Goal: Task Accomplishment & Management: Complete application form

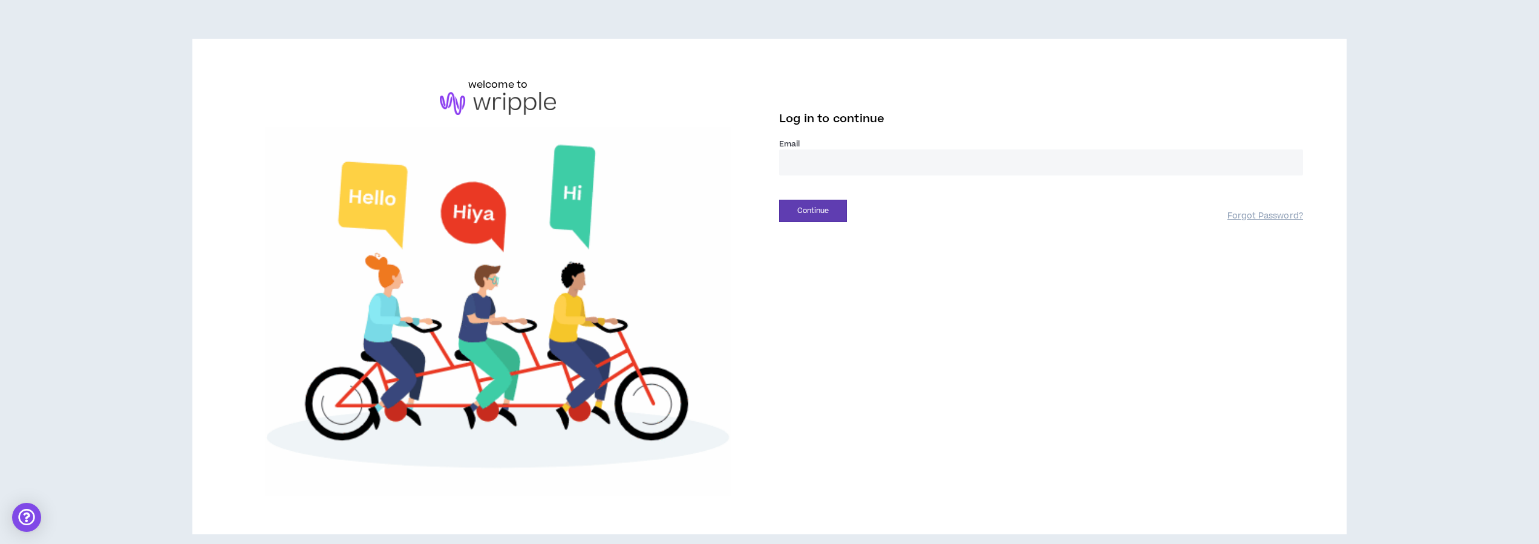
type input "**********"
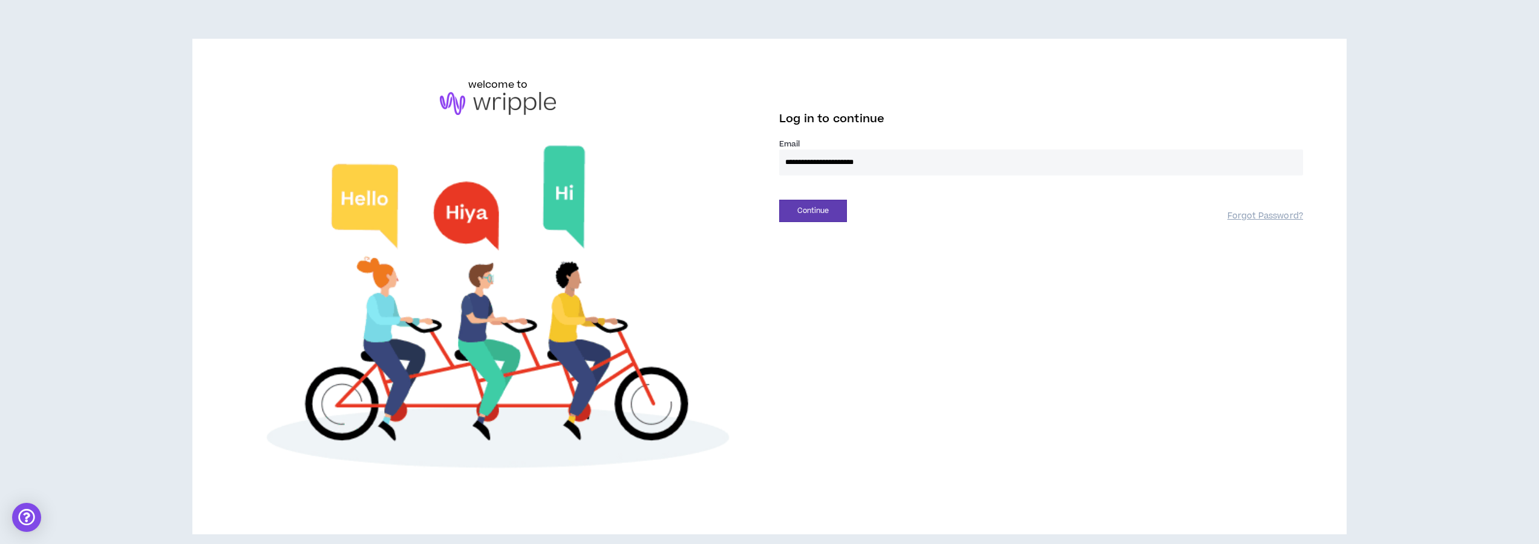
click at [813, 211] on button "Continue" at bounding box center [813, 211] width 68 height 22
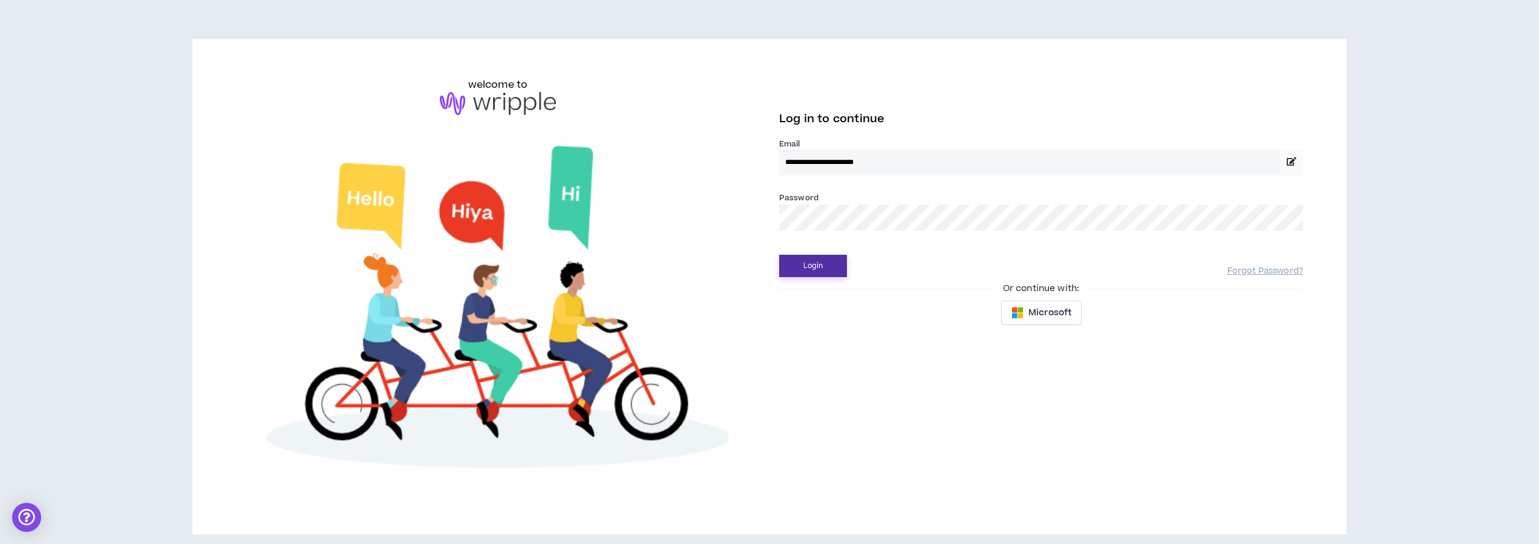
click at [811, 271] on button "Login" at bounding box center [813, 266] width 68 height 22
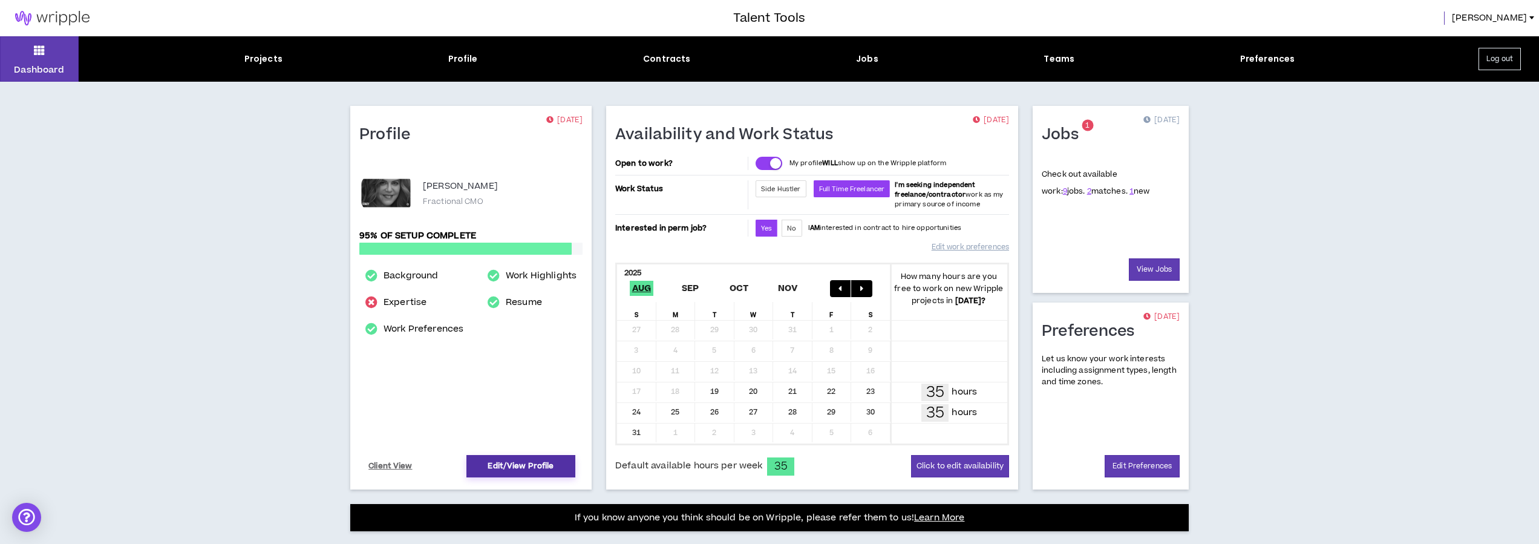
click at [515, 468] on link "Edit/View Profile" at bounding box center [520, 466] width 109 height 22
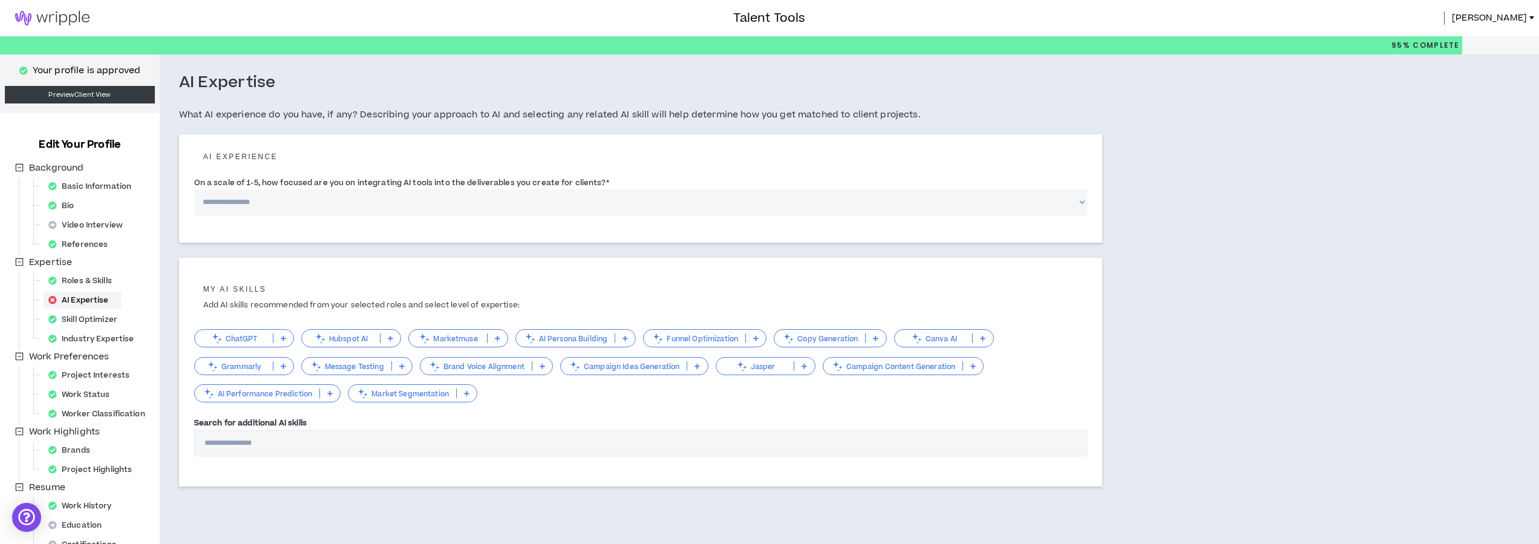
click at [282, 339] on icon at bounding box center [283, 338] width 5 height 6
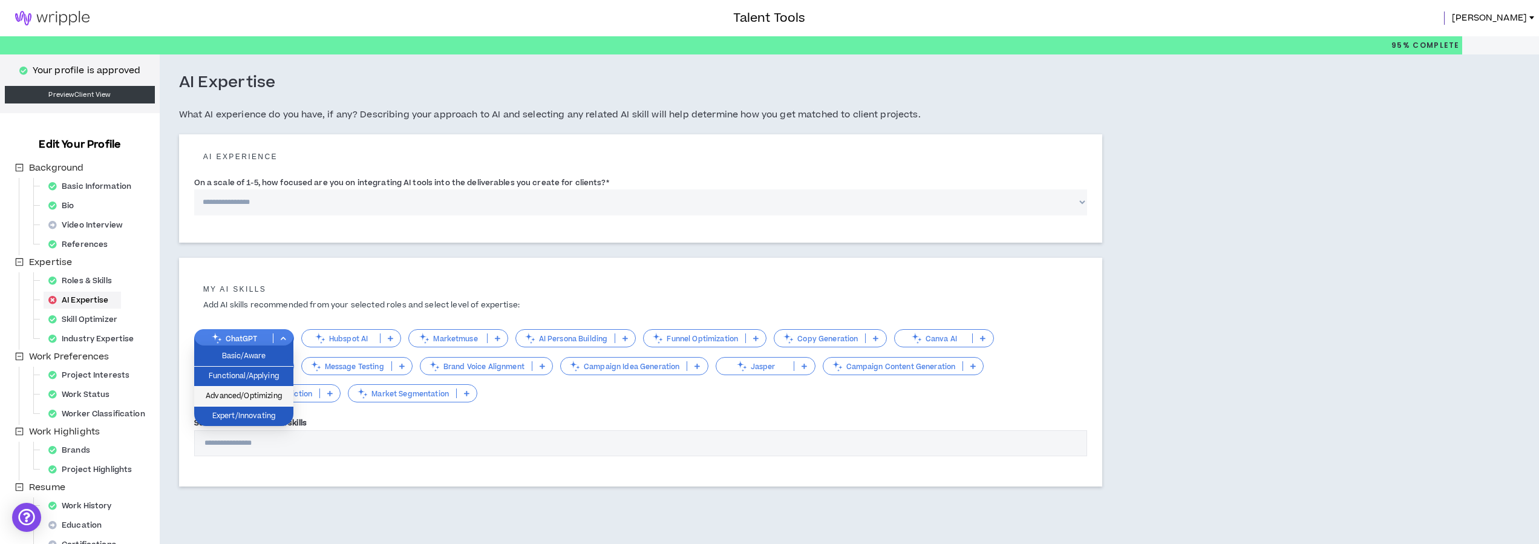
click at [261, 398] on span "Advanced/Optimizing" at bounding box center [243, 396] width 85 height 13
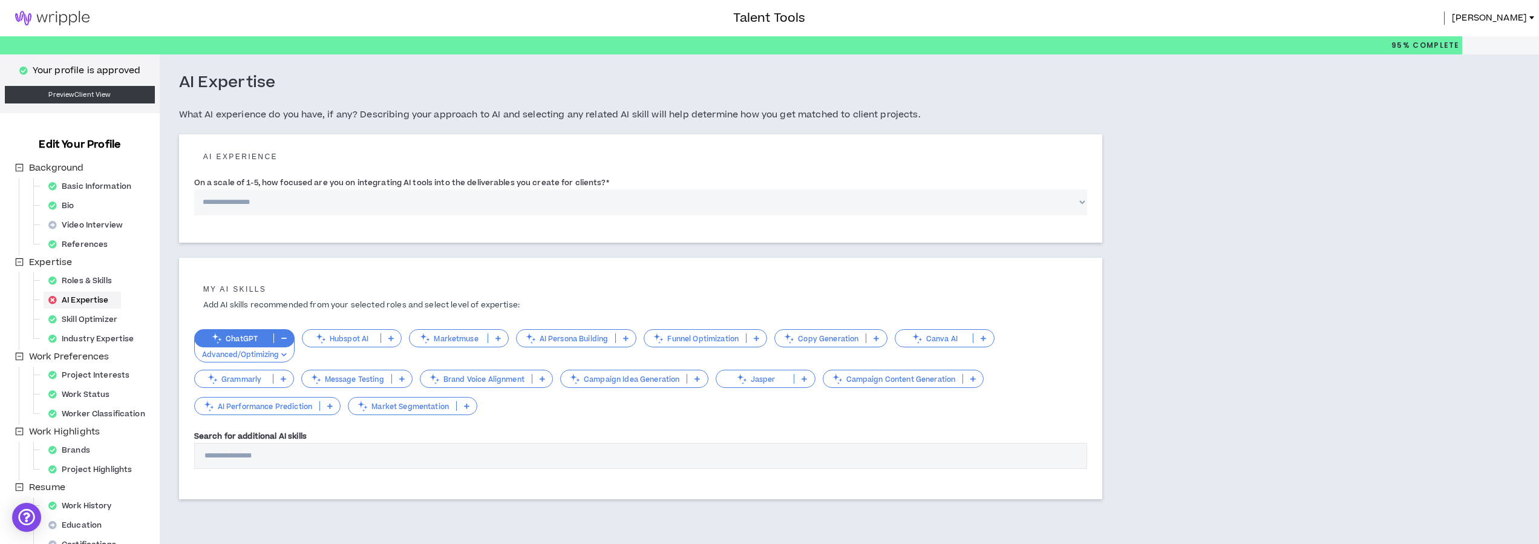
scroll to position [2, 0]
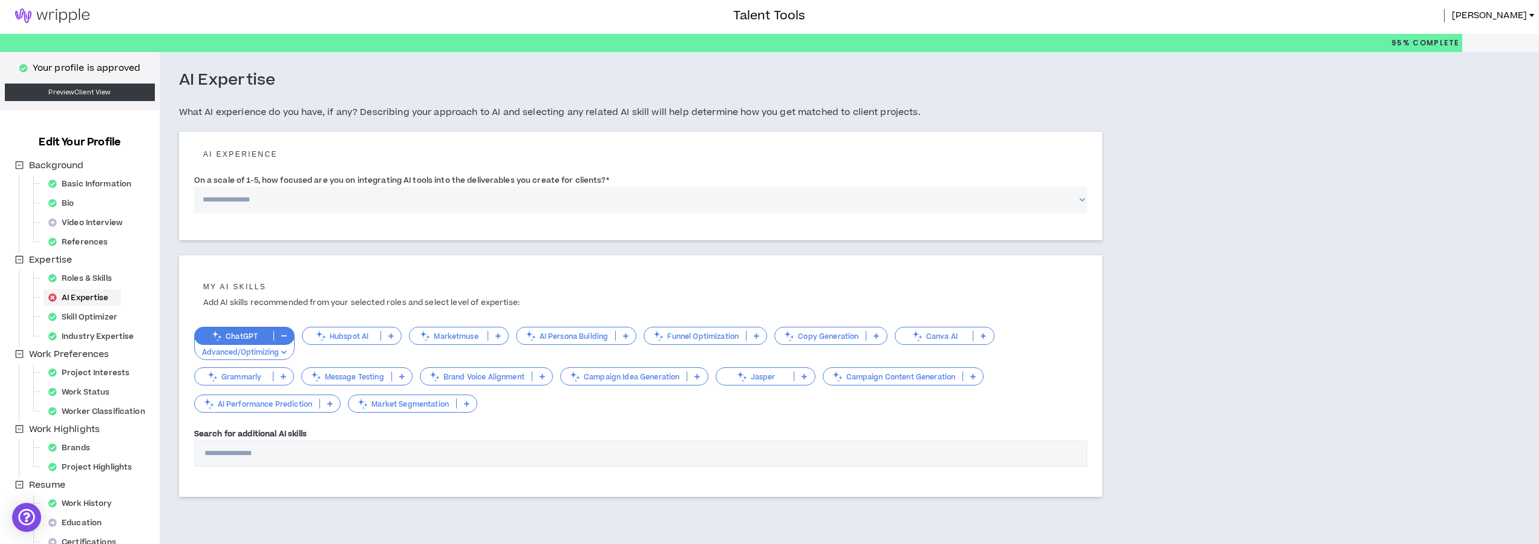
click at [929, 336] on p "Canva AI" at bounding box center [934, 336] width 78 height 9
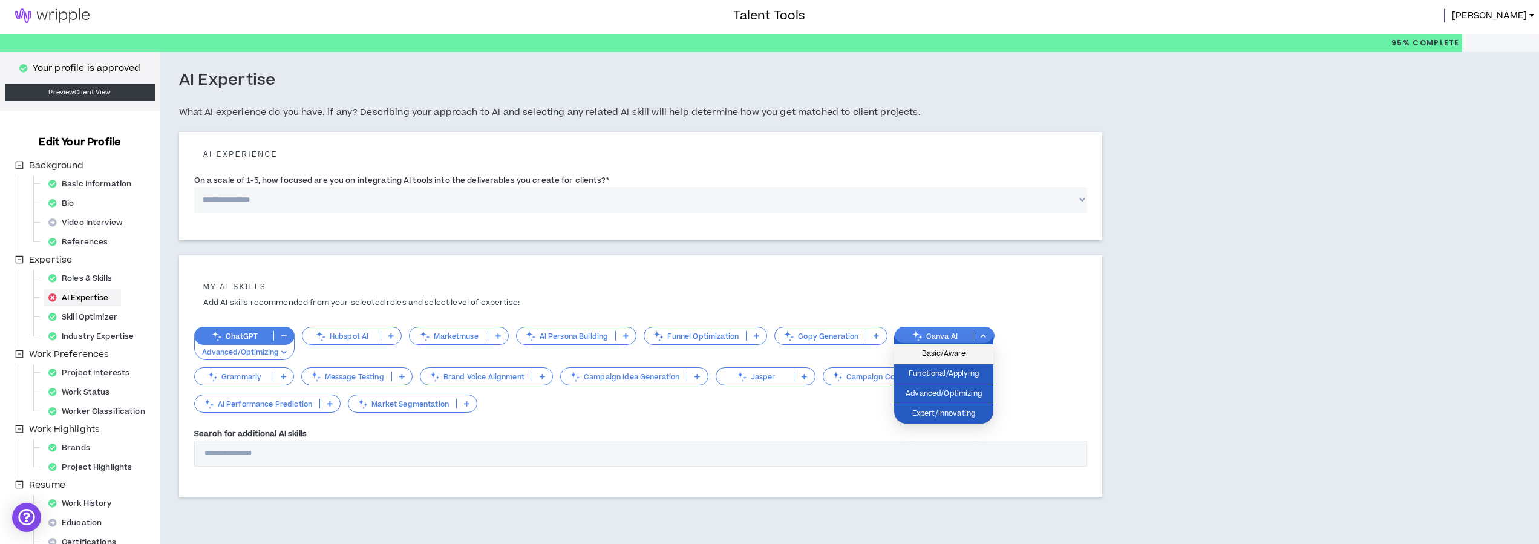
click at [929, 351] on span "Basic/Aware" at bounding box center [943, 353] width 85 height 13
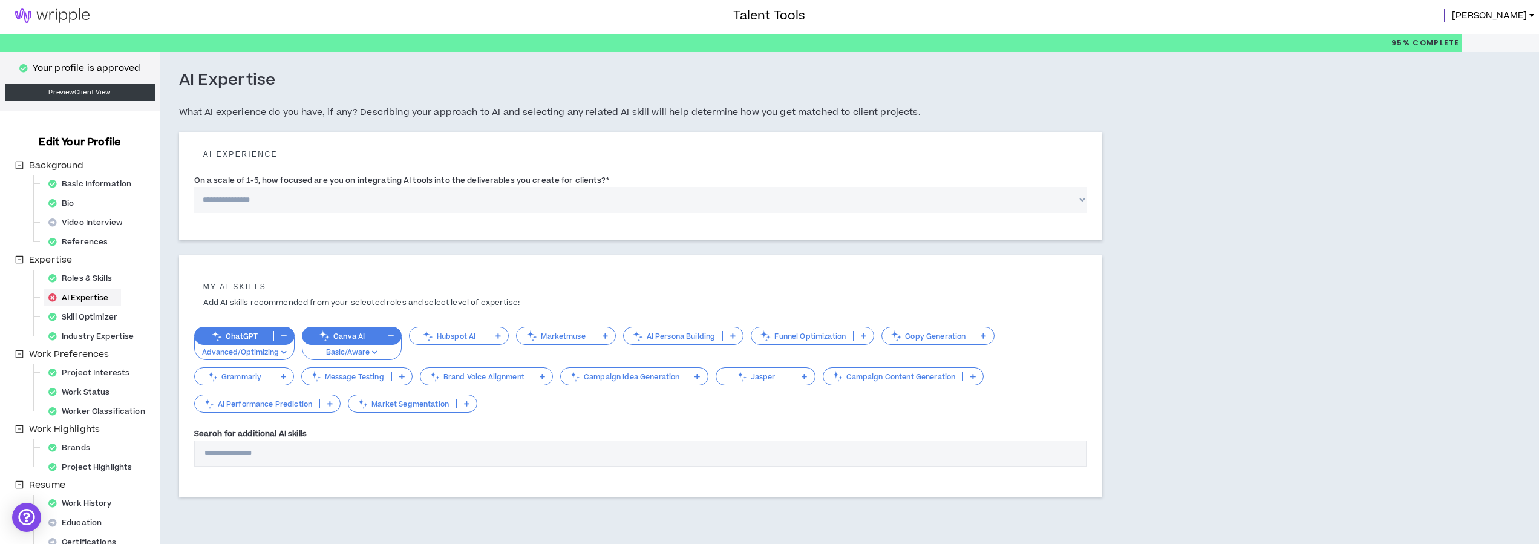
click at [494, 376] on p "Brand Voice Alignment" at bounding box center [475, 376] width 111 height 9
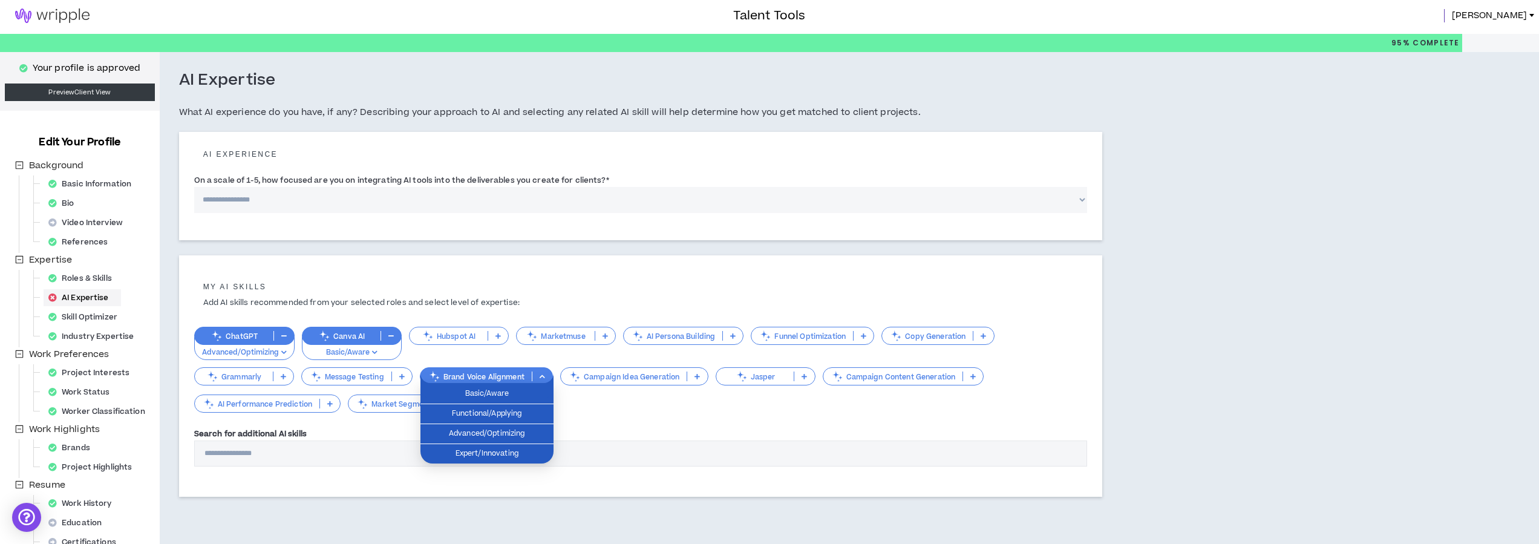
scroll to position [2, 0]
click at [647, 378] on p "Campaign Idea Generation" at bounding box center [624, 377] width 126 height 9
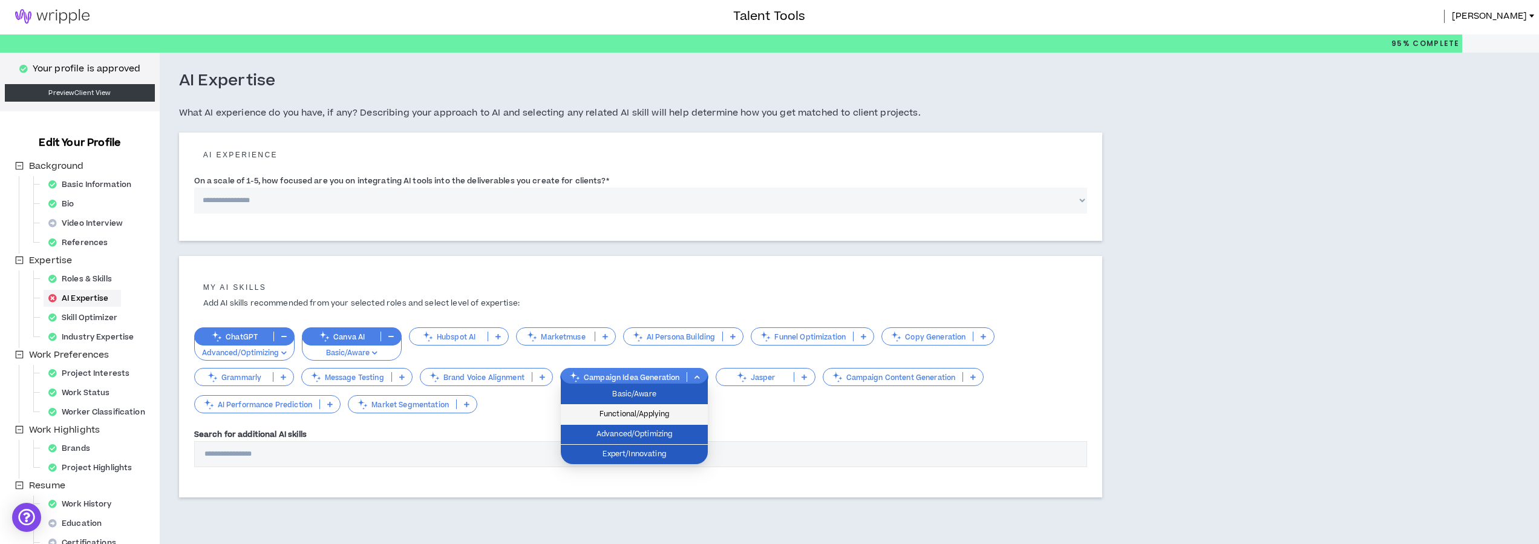
click at [641, 419] on span "Functional/Applying" at bounding box center [634, 414] width 132 height 13
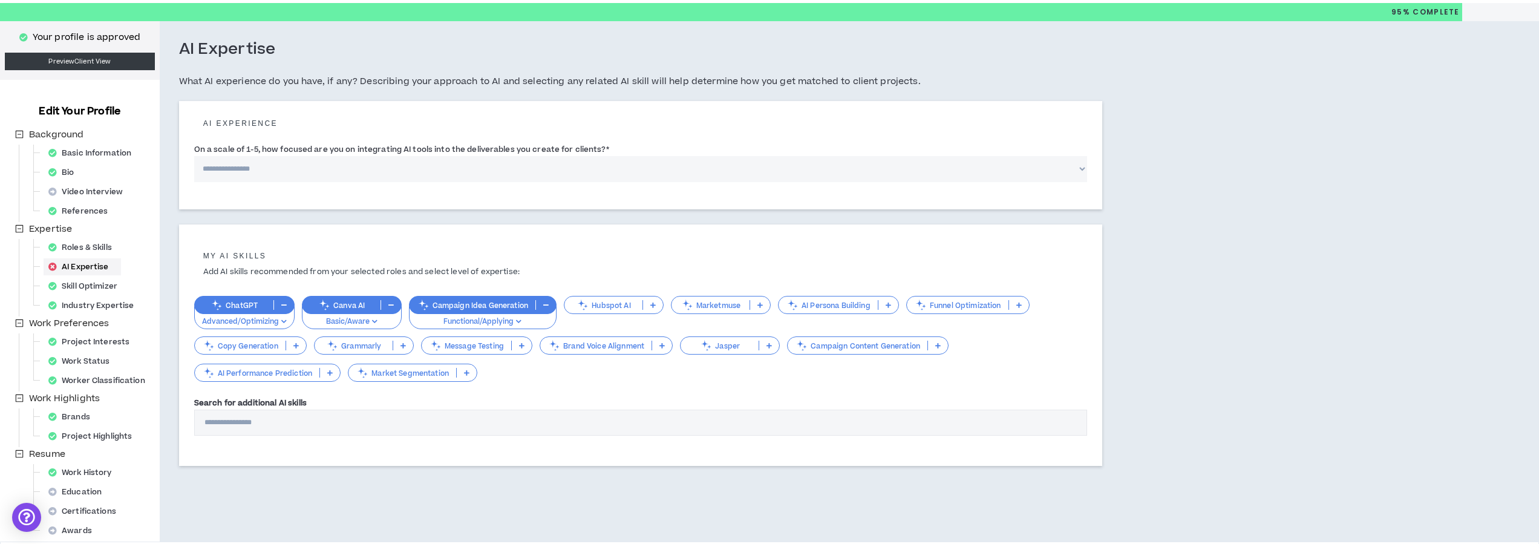
scroll to position [33, 1]
click at [361, 336] on div "Grammarly" at bounding box center [364, 345] width 100 height 18
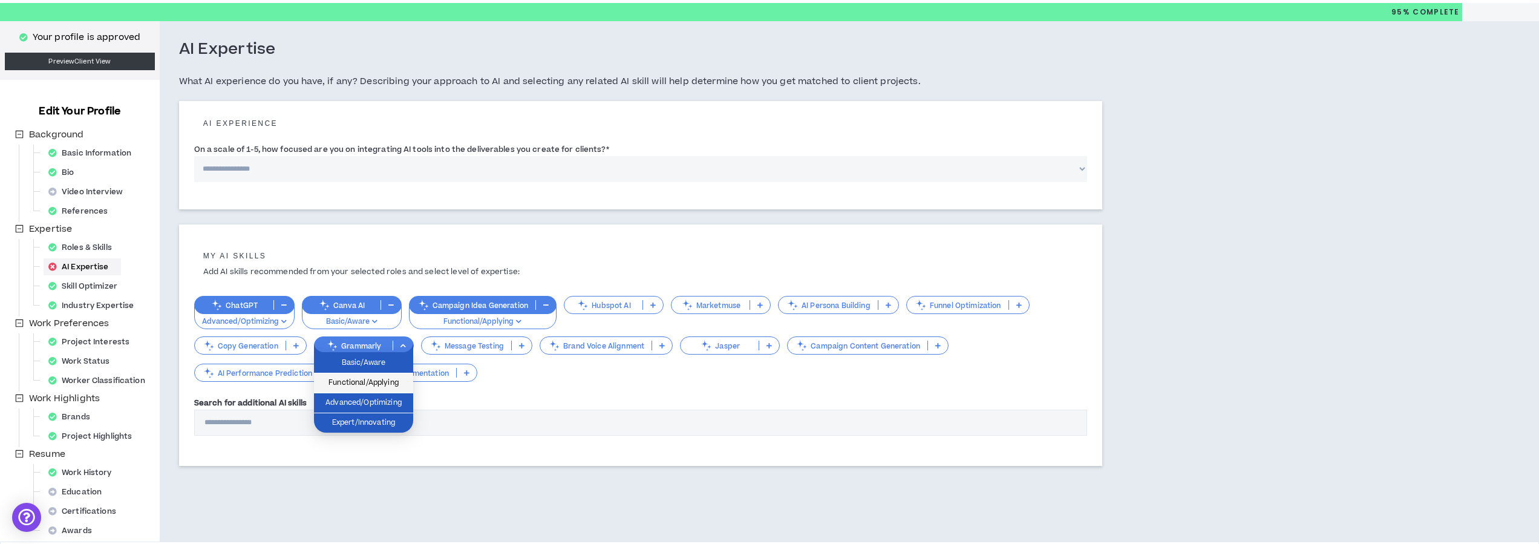
click at [355, 386] on span "Functional/Applying" at bounding box center [363, 382] width 85 height 13
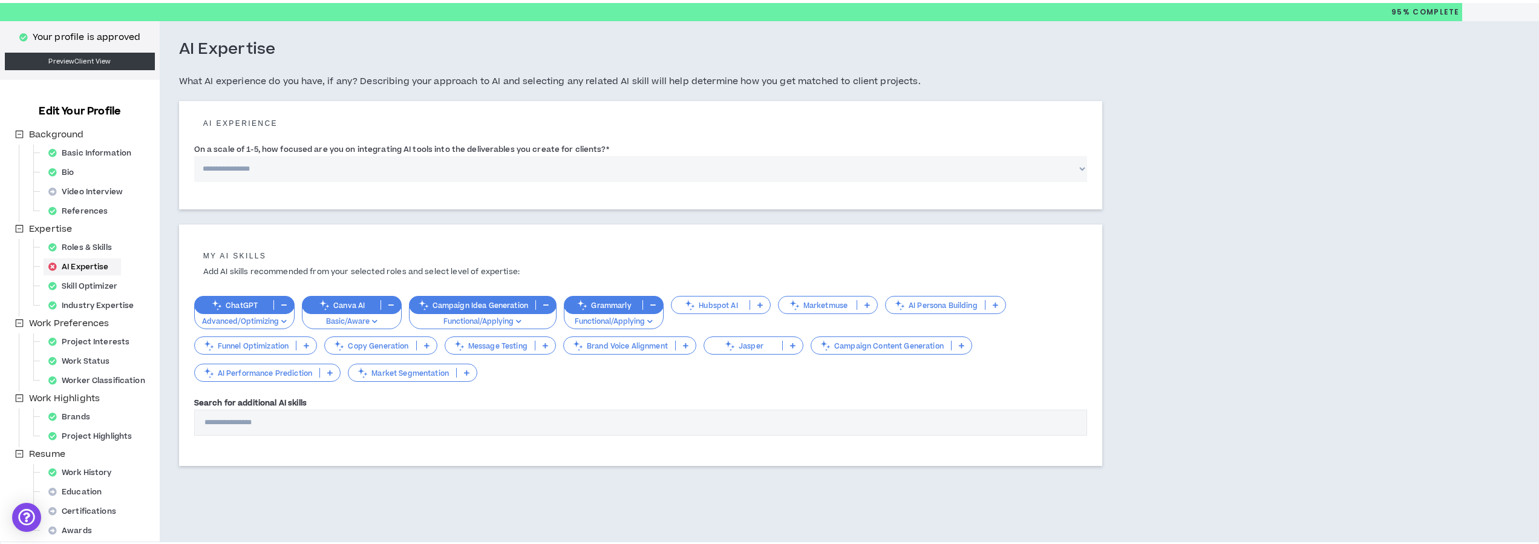
scroll to position [35, 1]
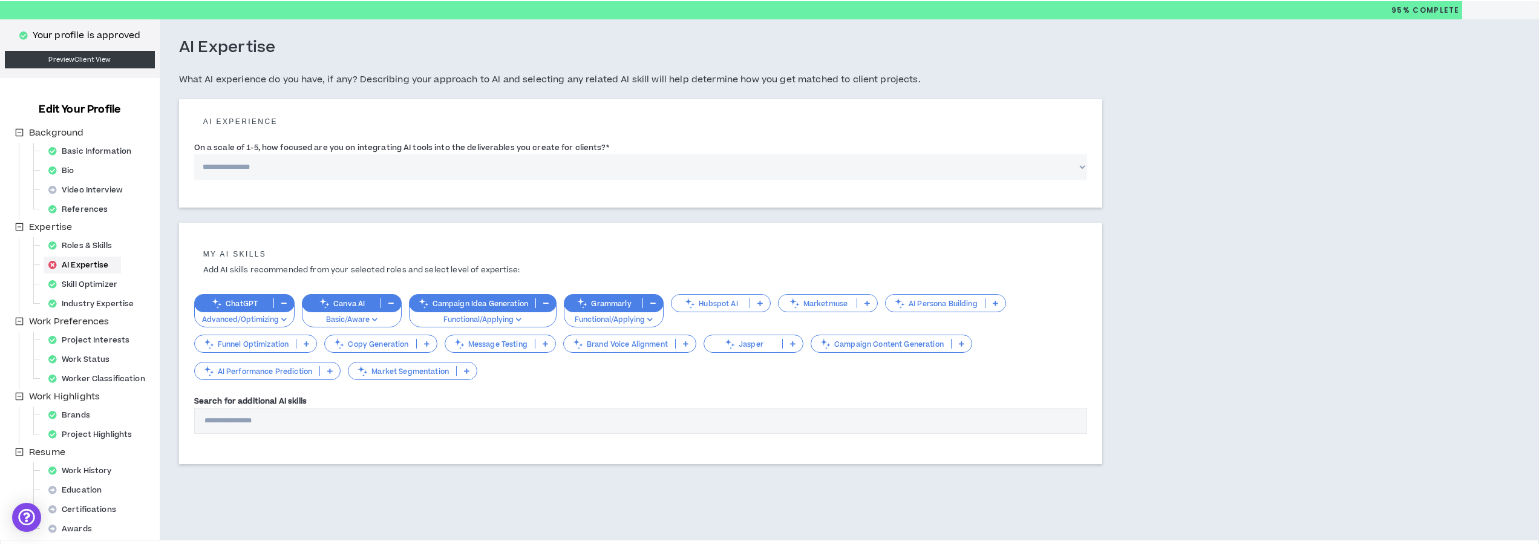
click at [370, 340] on p "Copy Generation" at bounding box center [370, 343] width 91 height 9
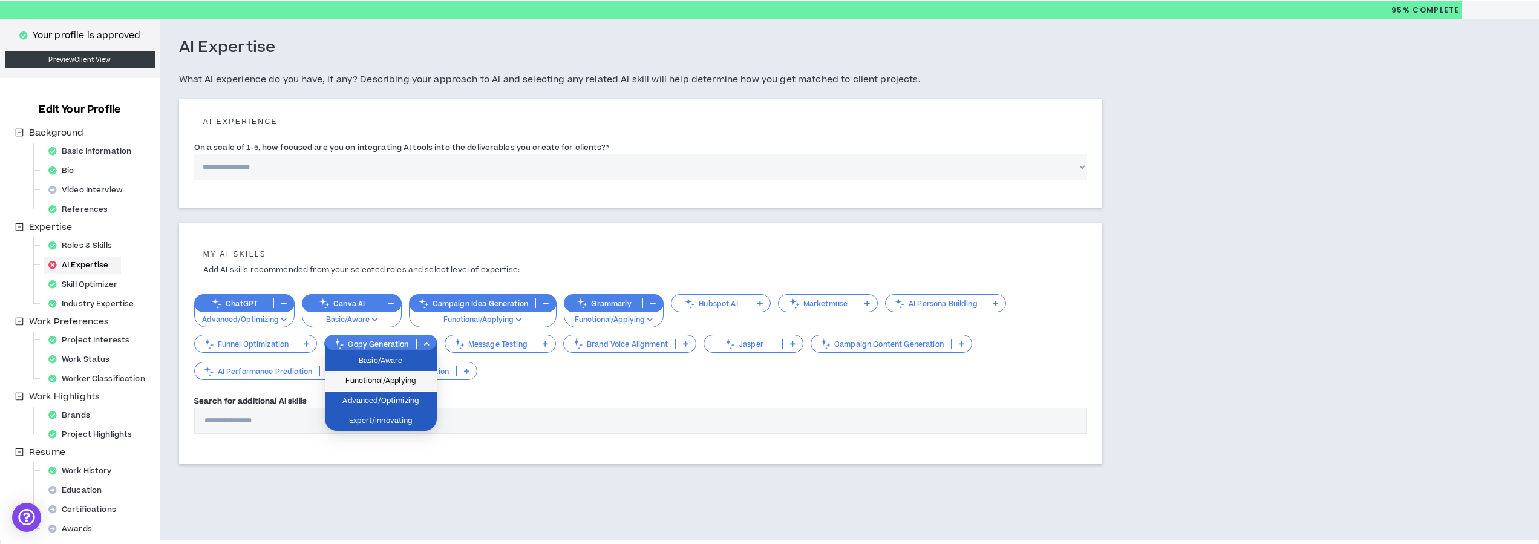
scroll to position [36, 0]
click at [379, 396] on span "Advanced/Optimizing" at bounding box center [380, 400] width 97 height 13
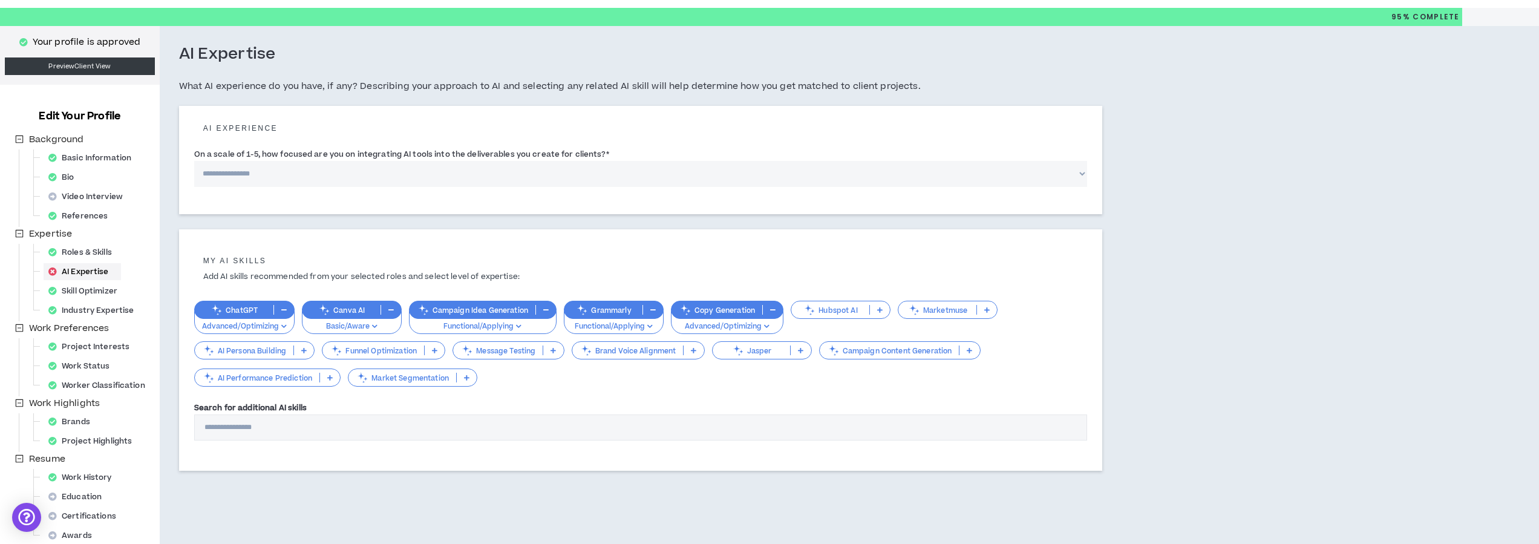
scroll to position [31, 0]
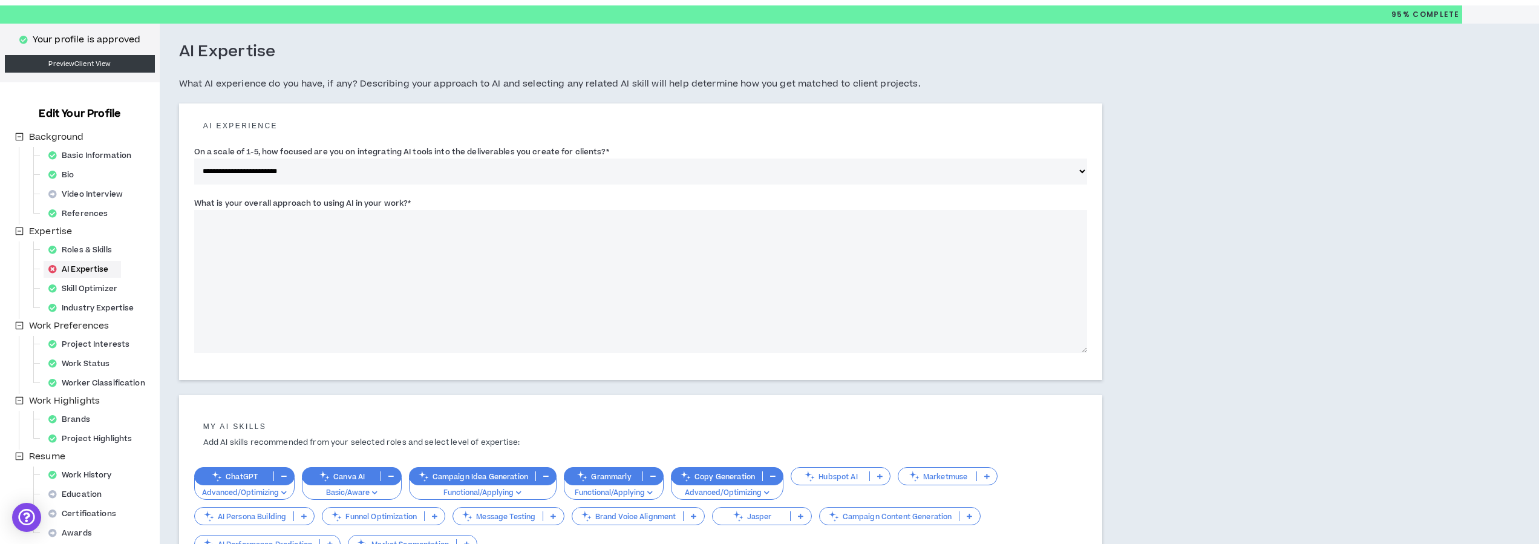
select select "*"
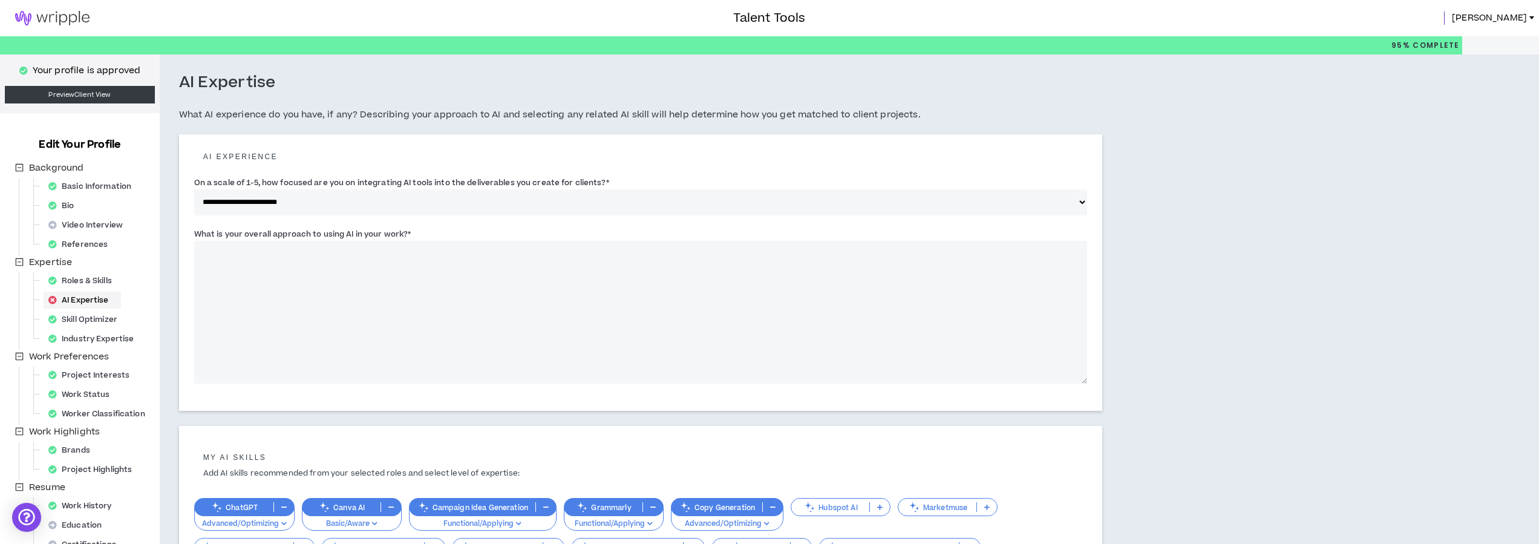
scroll to position [0, 0]
click at [250, 262] on textarea "What is your overall approach to using AI in your work? *" at bounding box center [640, 312] width 893 height 143
paste textarea "**********"
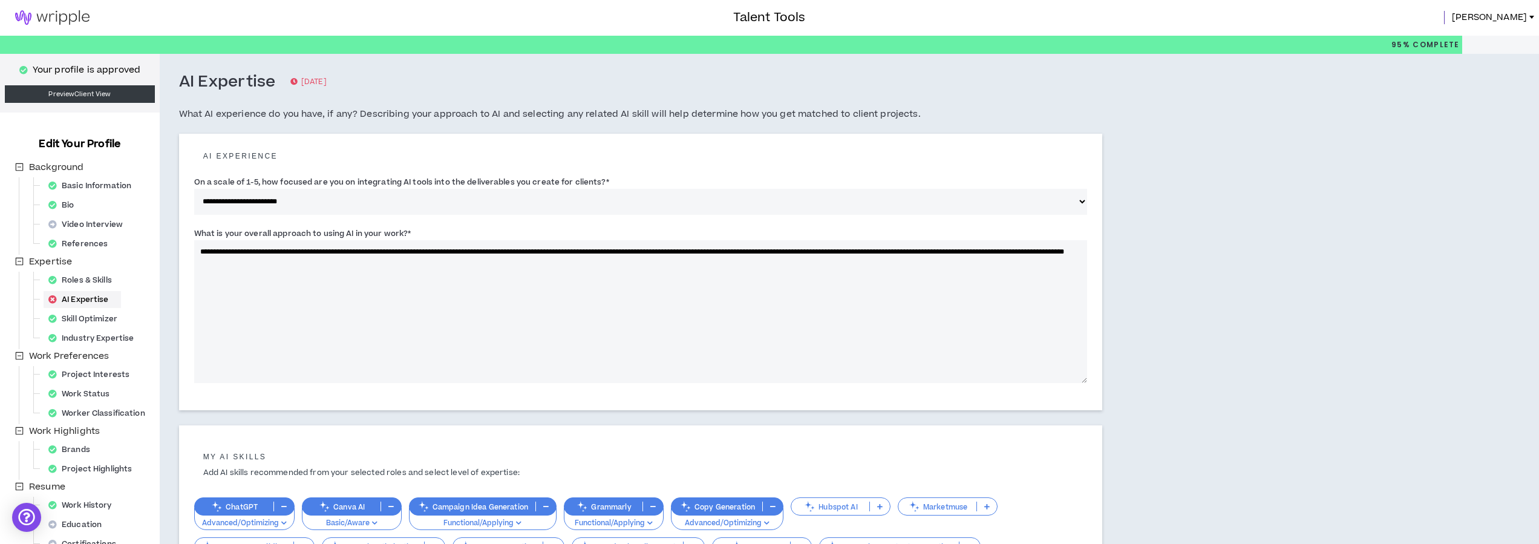
drag, startPoint x: 378, startPoint y: 249, endPoint x: 439, endPoint y: 250, distance: 61.1
click at [439, 250] on textarea "**********" at bounding box center [640, 311] width 893 height 143
drag, startPoint x: 456, startPoint y: 251, endPoint x: 504, endPoint y: 250, distance: 47.8
click at [504, 250] on textarea "**********" at bounding box center [640, 311] width 893 height 143
drag, startPoint x: 540, startPoint y: 252, endPoint x: 642, endPoint y: 248, distance: 102.9
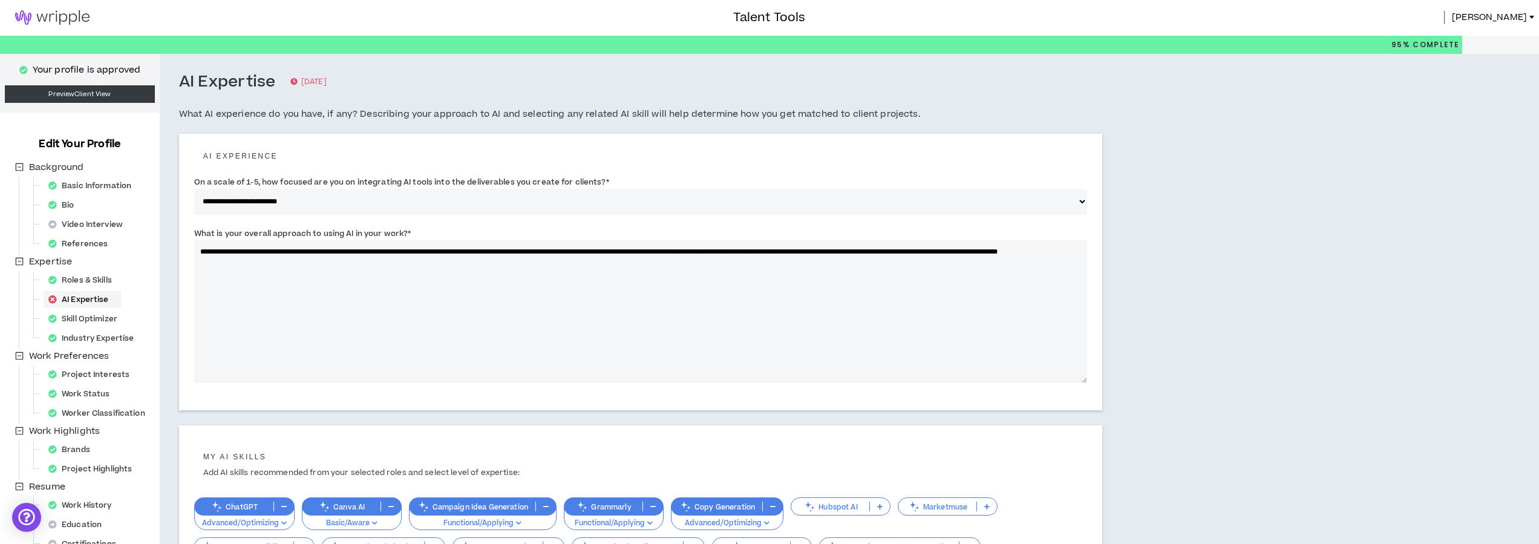
click at [642, 248] on textarea "**********" at bounding box center [640, 311] width 893 height 143
drag, startPoint x: 568, startPoint y: 253, endPoint x: 575, endPoint y: 252, distance: 7.4
click at [569, 253] on textarea "**********" at bounding box center [640, 311] width 893 height 143
drag, startPoint x: 576, startPoint y: 252, endPoint x: 611, endPoint y: 249, distance: 35.2
click at [611, 249] on textarea "**********" at bounding box center [640, 311] width 893 height 143
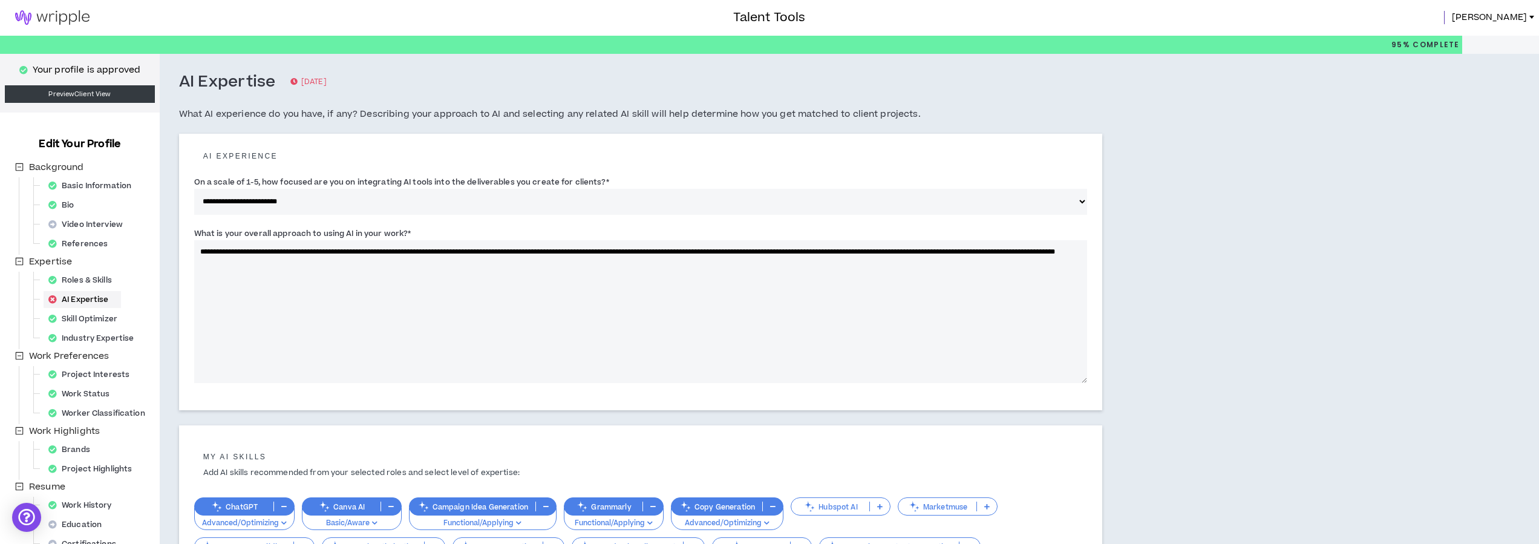
click at [230, 261] on textarea "**********" at bounding box center [640, 311] width 893 height 143
drag, startPoint x: 339, startPoint y: 264, endPoint x: 373, endPoint y: 262, distance: 34.5
click at [373, 262] on textarea "**********" at bounding box center [640, 311] width 893 height 143
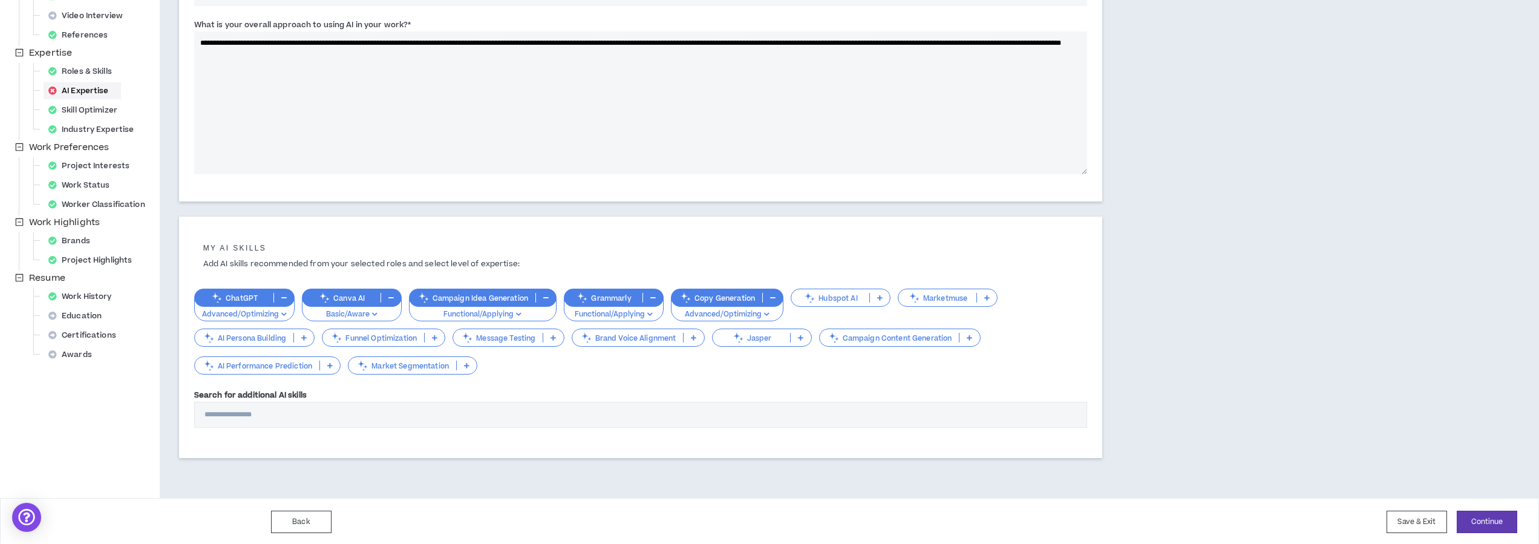
scroll to position [209, 0]
type textarea "**********"
click at [1407, 518] on button "Save & Exit" at bounding box center [1417, 522] width 60 height 22
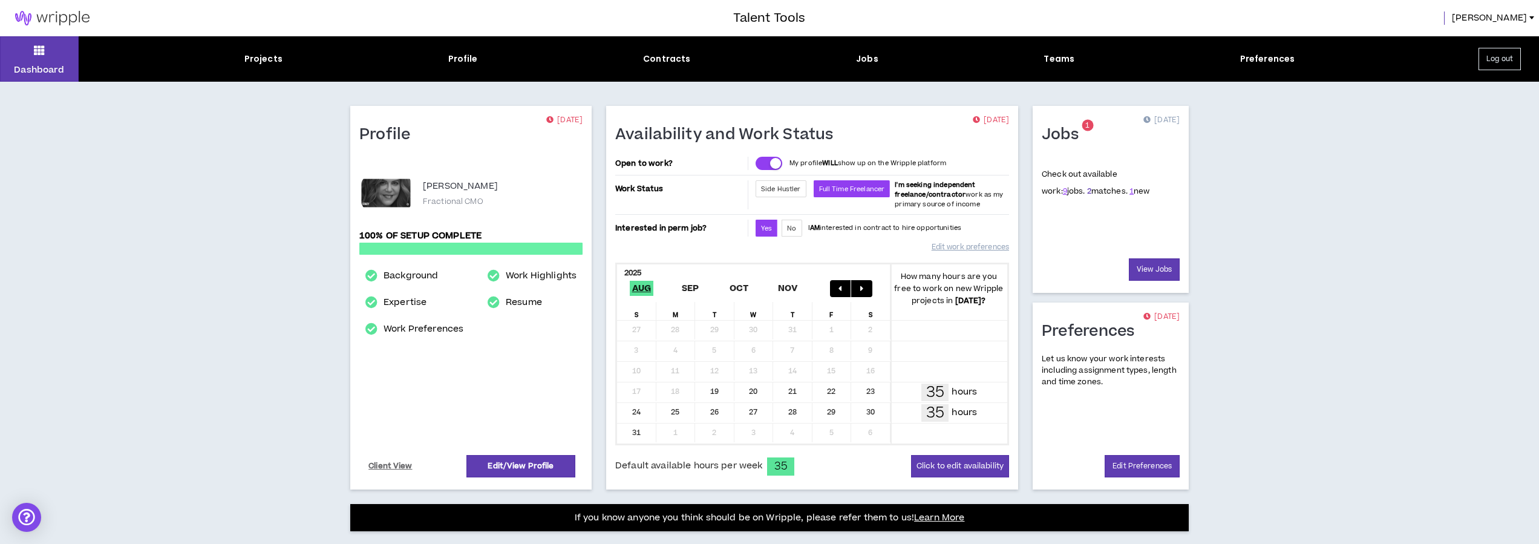
click at [1087, 191] on link "2" at bounding box center [1089, 191] width 4 height 11
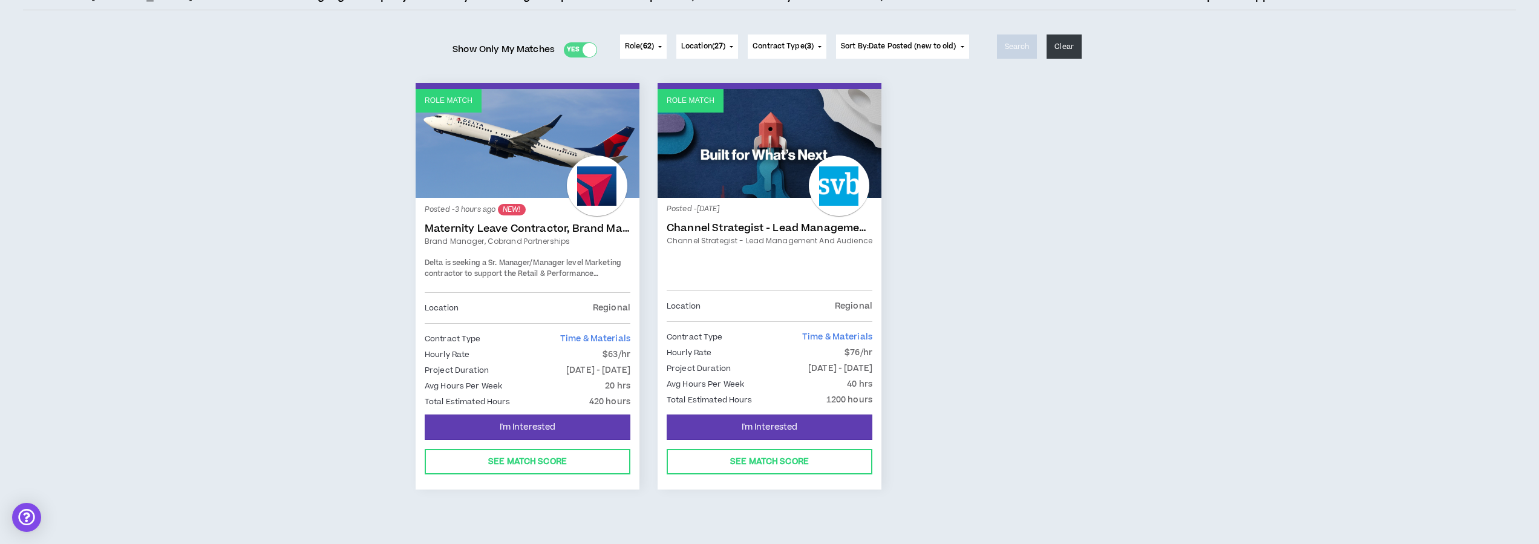
scroll to position [104, 0]
click at [531, 227] on link "Maternity Leave Contractor, Brand Marketing Manager (Cobrand Partnerships)" at bounding box center [528, 228] width 206 height 12
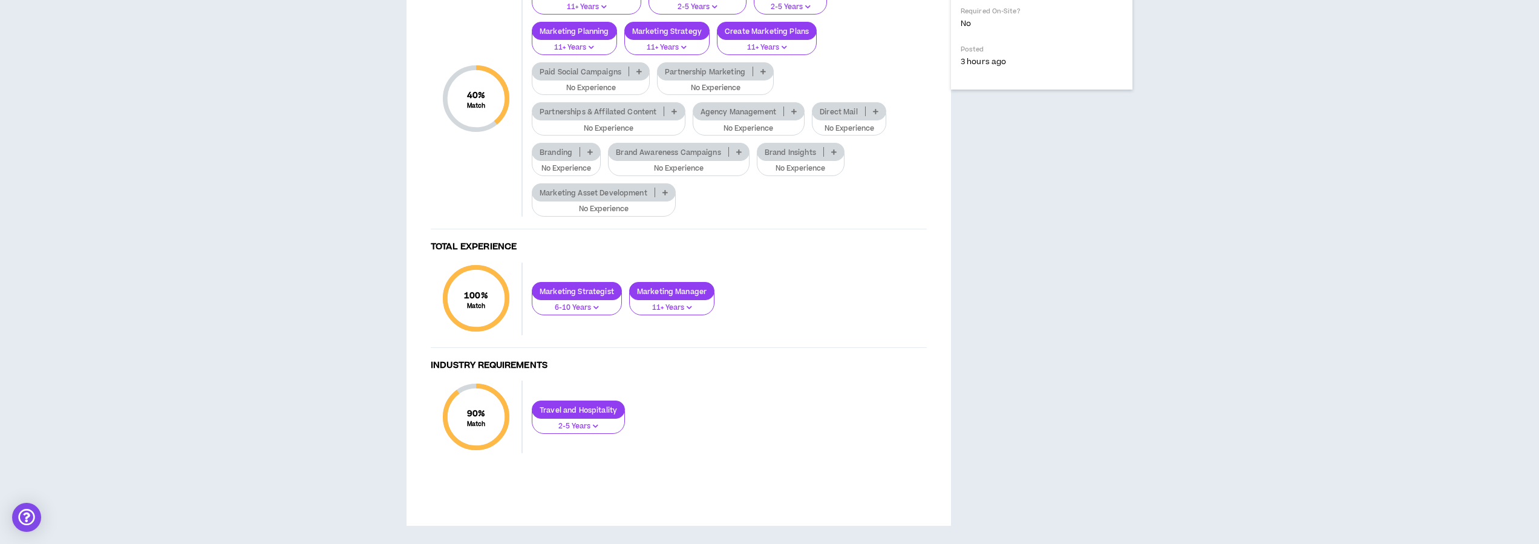
scroll to position [788, 0]
click at [795, 114] on icon at bounding box center [793, 111] width 5 height 6
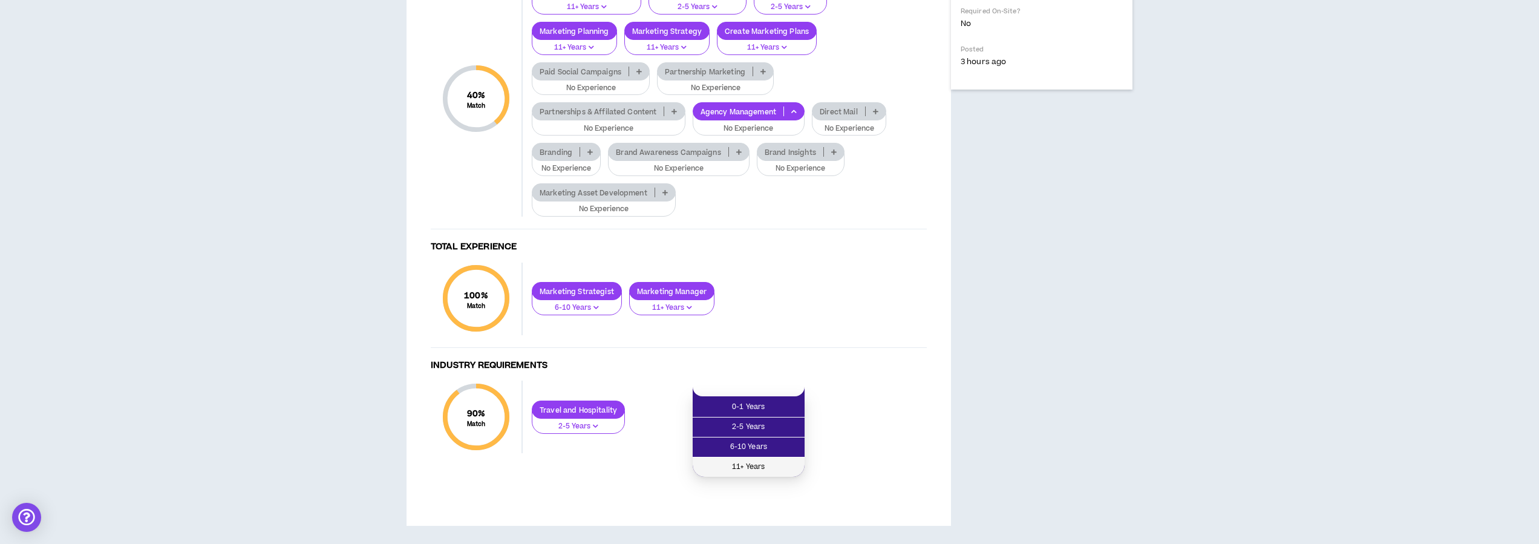
click at [761, 460] on span "11+ Years" at bounding box center [748, 466] width 97 height 13
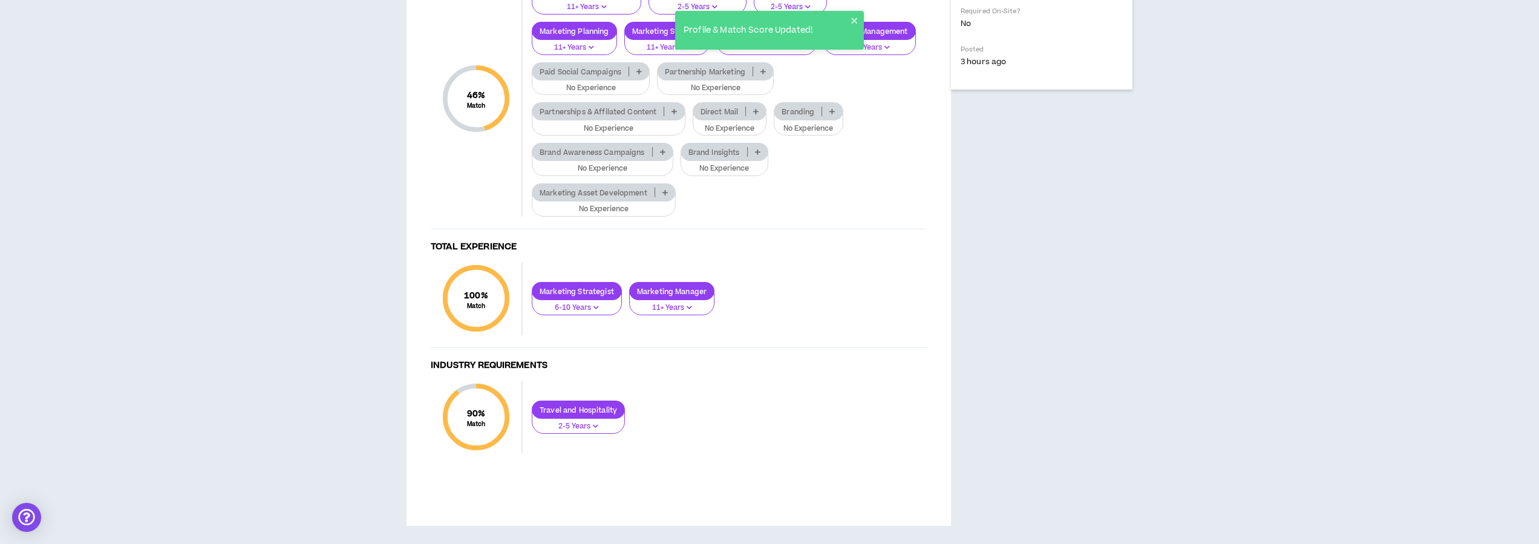
click at [756, 114] on icon at bounding box center [755, 111] width 5 height 6
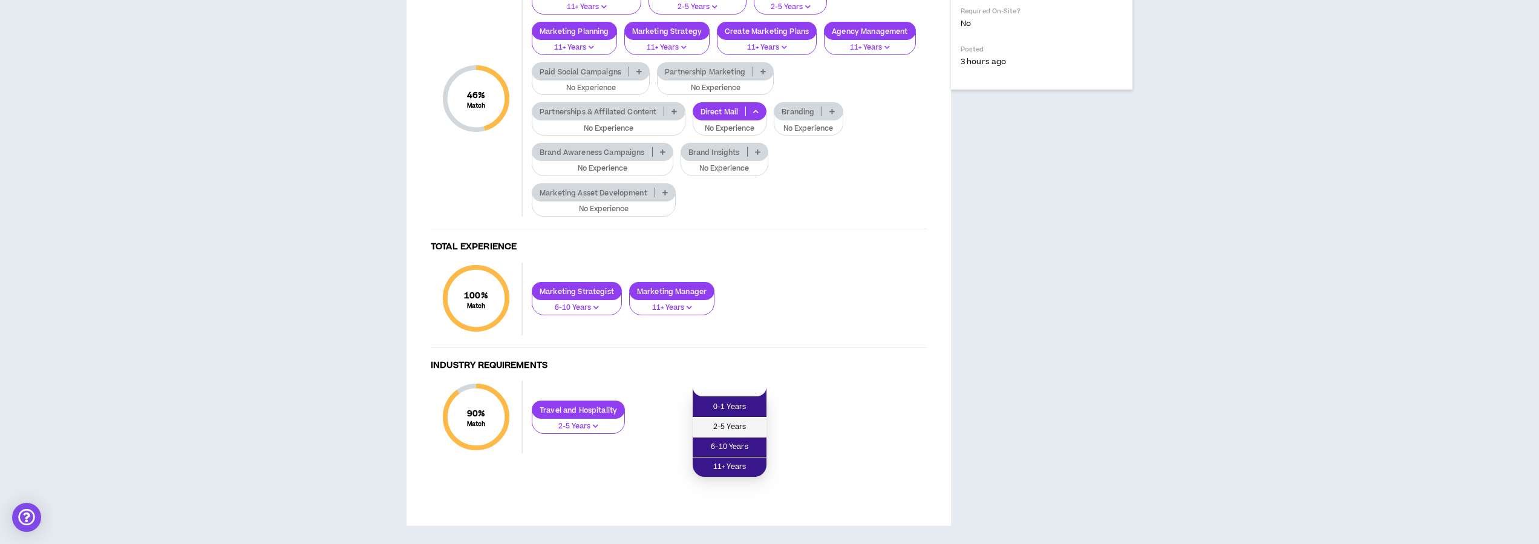
click at [743, 420] on span "2-5 Years" at bounding box center [729, 426] width 59 height 13
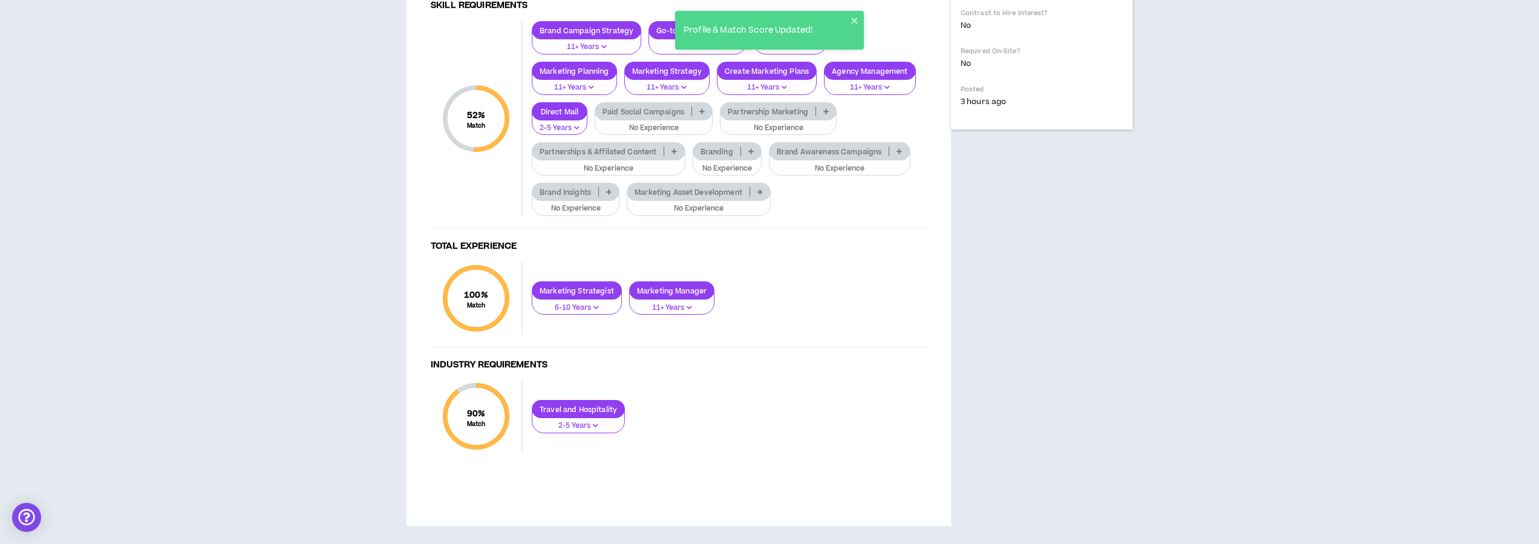
click at [750, 154] on icon at bounding box center [750, 151] width 5 height 6
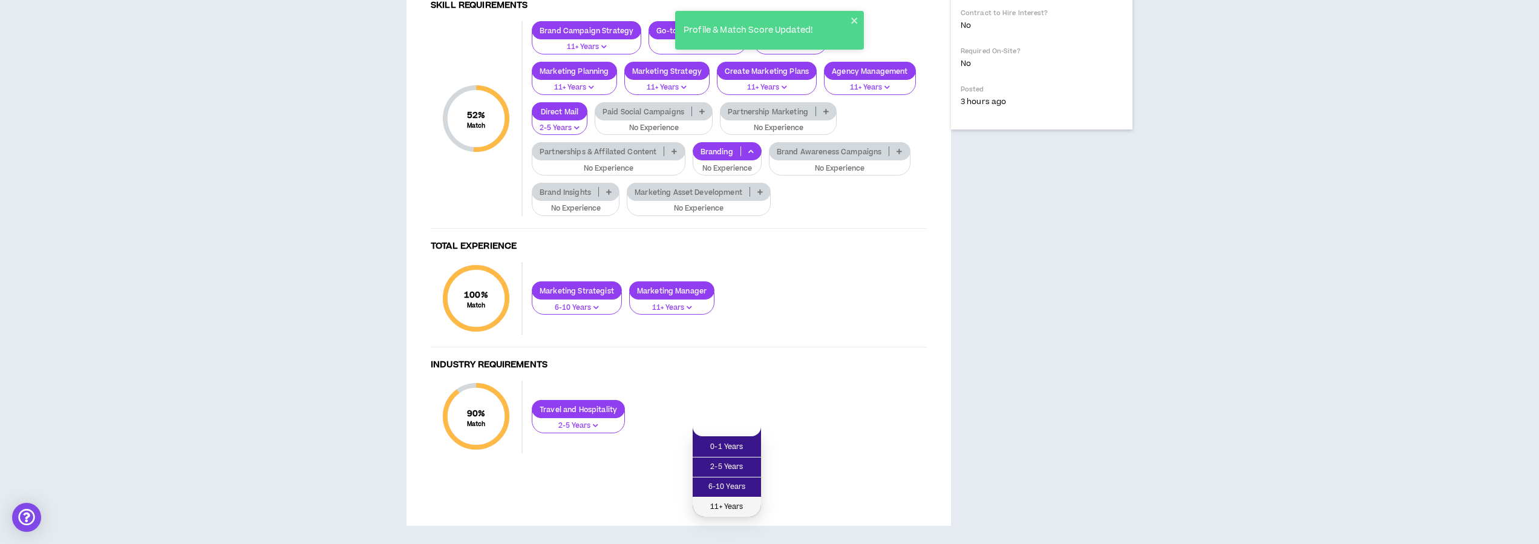
click at [733, 500] on span "11+ Years" at bounding box center [727, 506] width 54 height 13
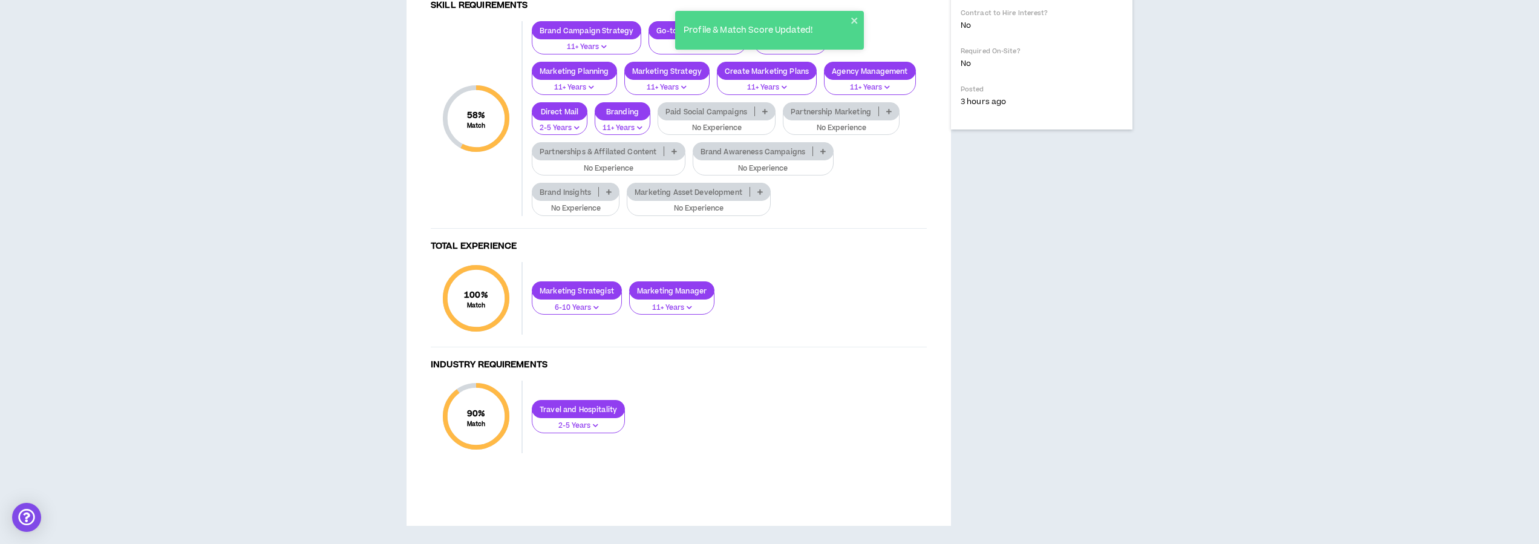
click at [816, 156] on p at bounding box center [823, 151] width 20 height 10
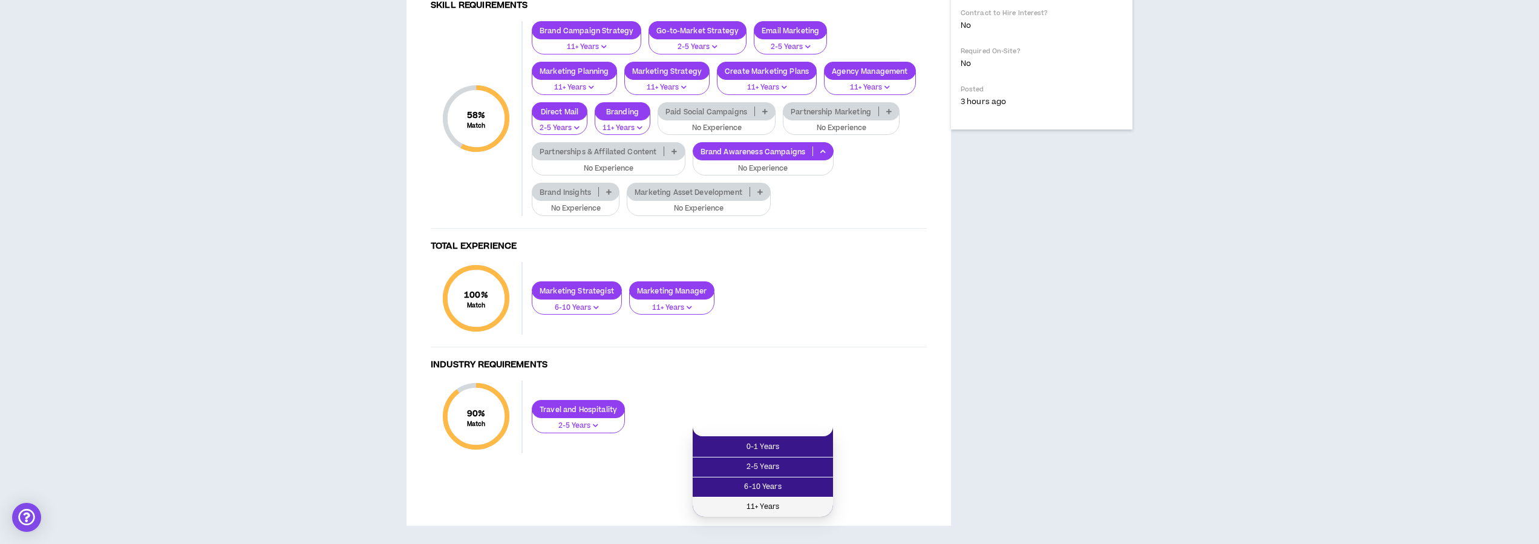
click at [780, 500] on span "11+ Years" at bounding box center [763, 506] width 126 height 13
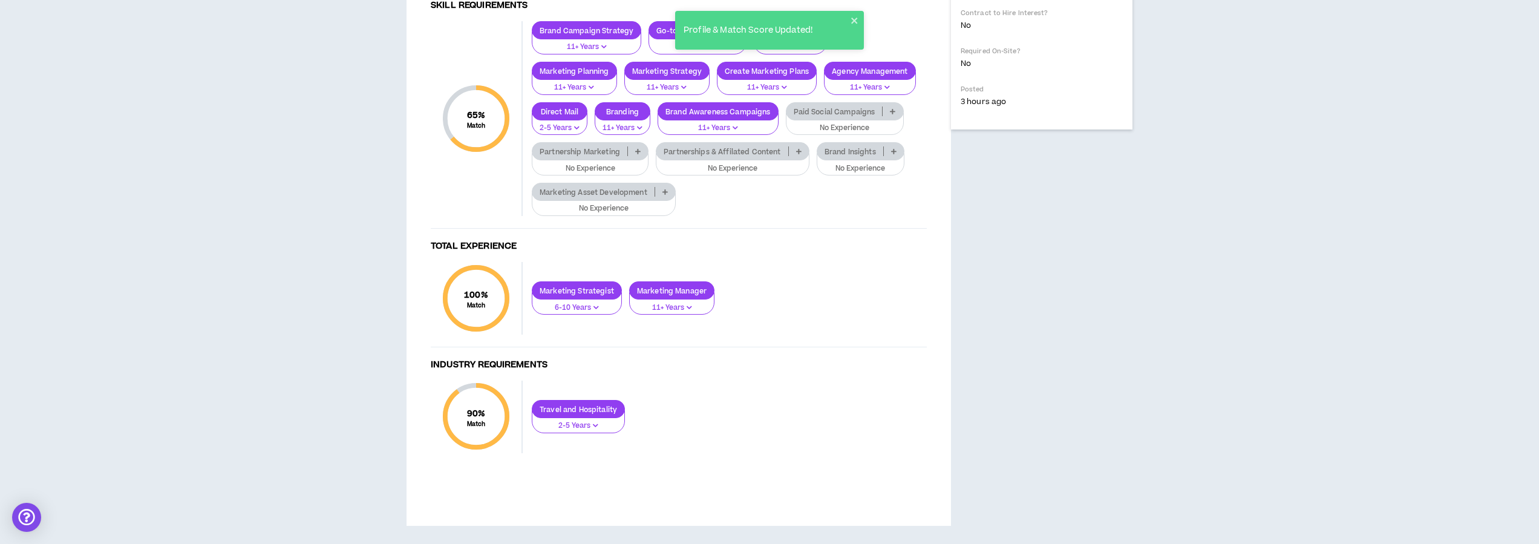
click at [809, 50] on icon "button" at bounding box center [807, 47] width 5 height 6
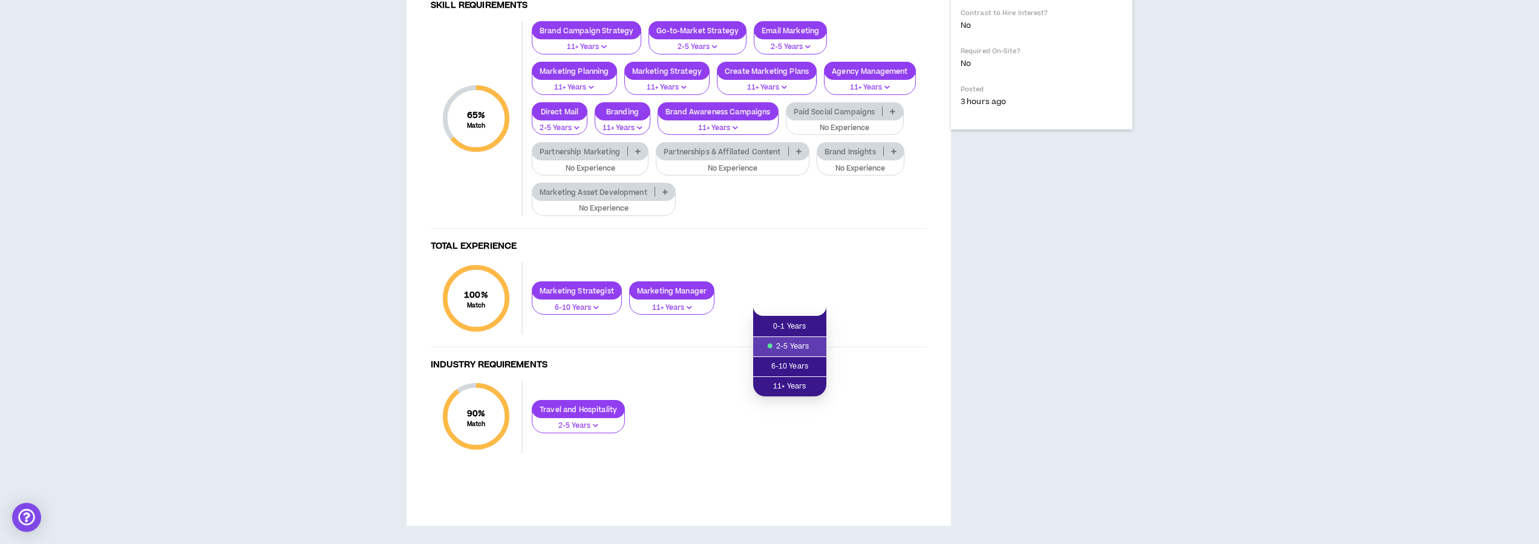
click at [867, 146] on div "Brand Campaign Strategy 11+ Years Go-to-Market Strategy 2-5 Years Email Marketi…" at bounding box center [725, 118] width 404 height 195
click at [897, 154] on icon at bounding box center [893, 151] width 5 height 6
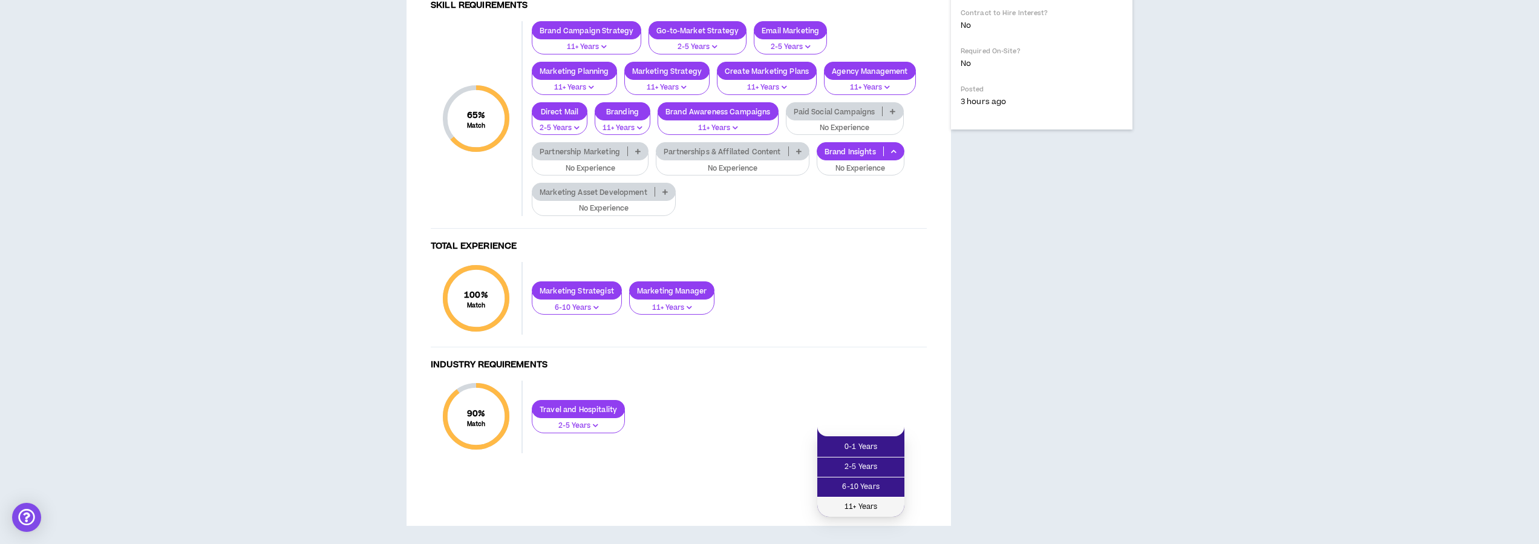
click at [871, 500] on span "11+ Years" at bounding box center [861, 506] width 73 height 13
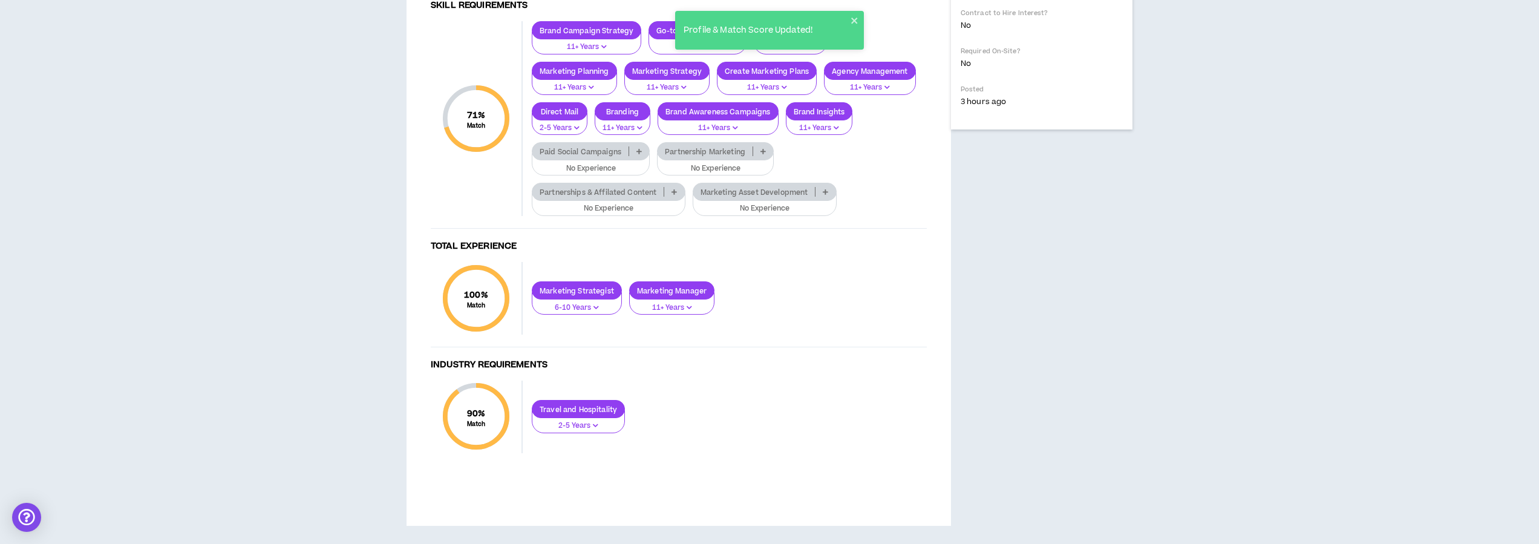
click at [826, 195] on icon at bounding box center [825, 192] width 5 height 6
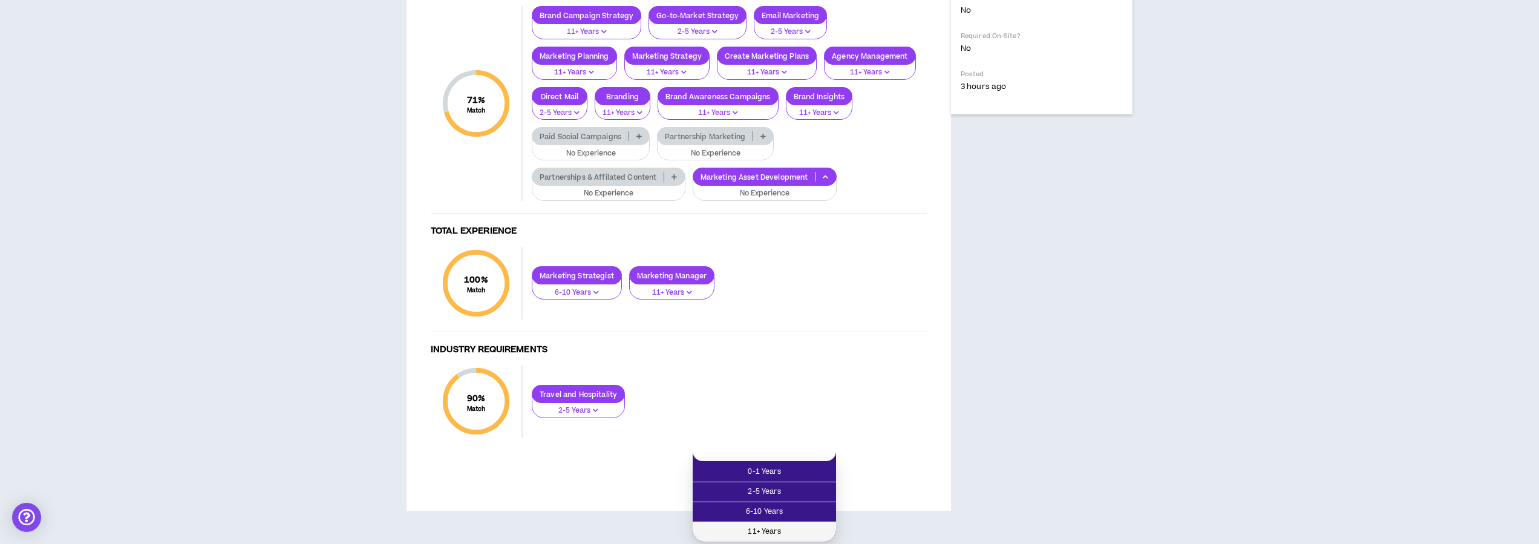
click at [794, 525] on span "11+ Years" at bounding box center [764, 531] width 129 height 13
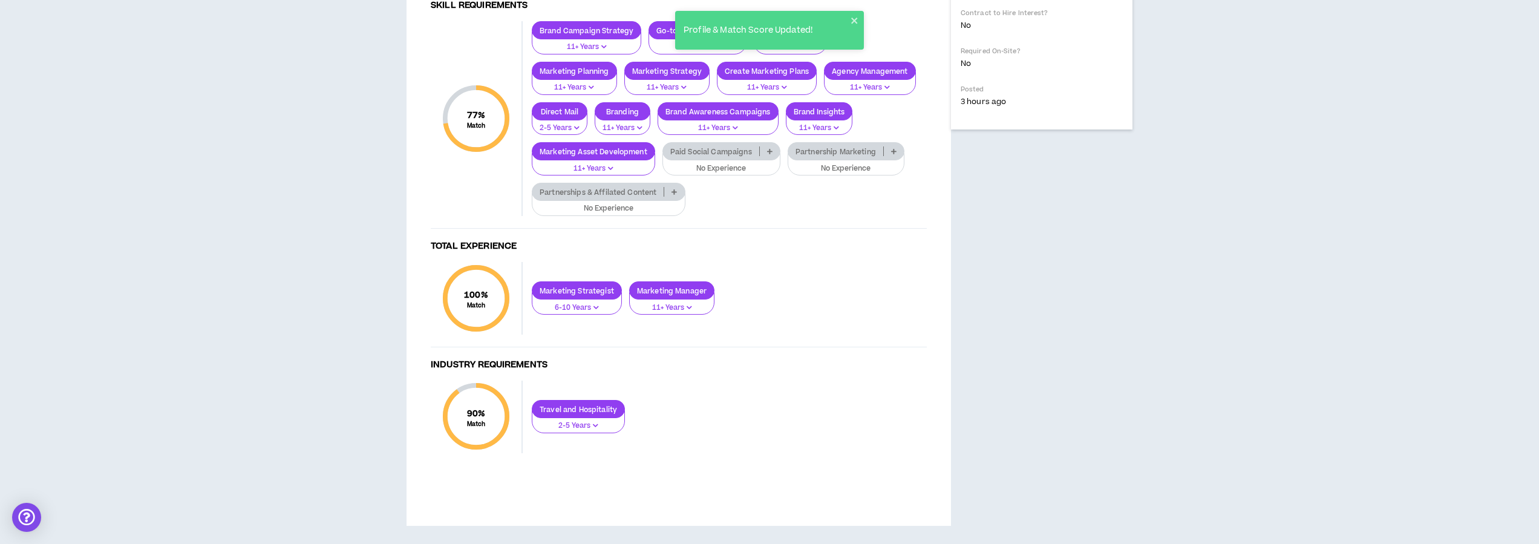
click at [768, 154] on icon at bounding box center [769, 151] width 5 height 6
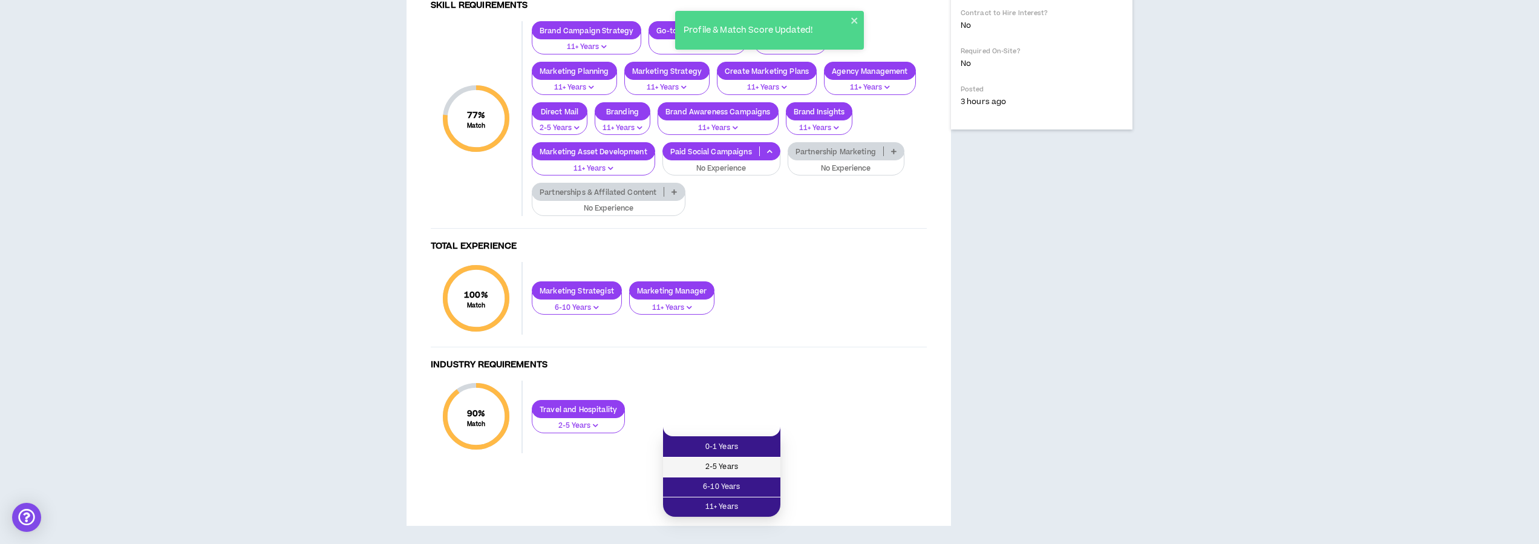
click at [747, 460] on span "2-5 Years" at bounding box center [721, 466] width 103 height 13
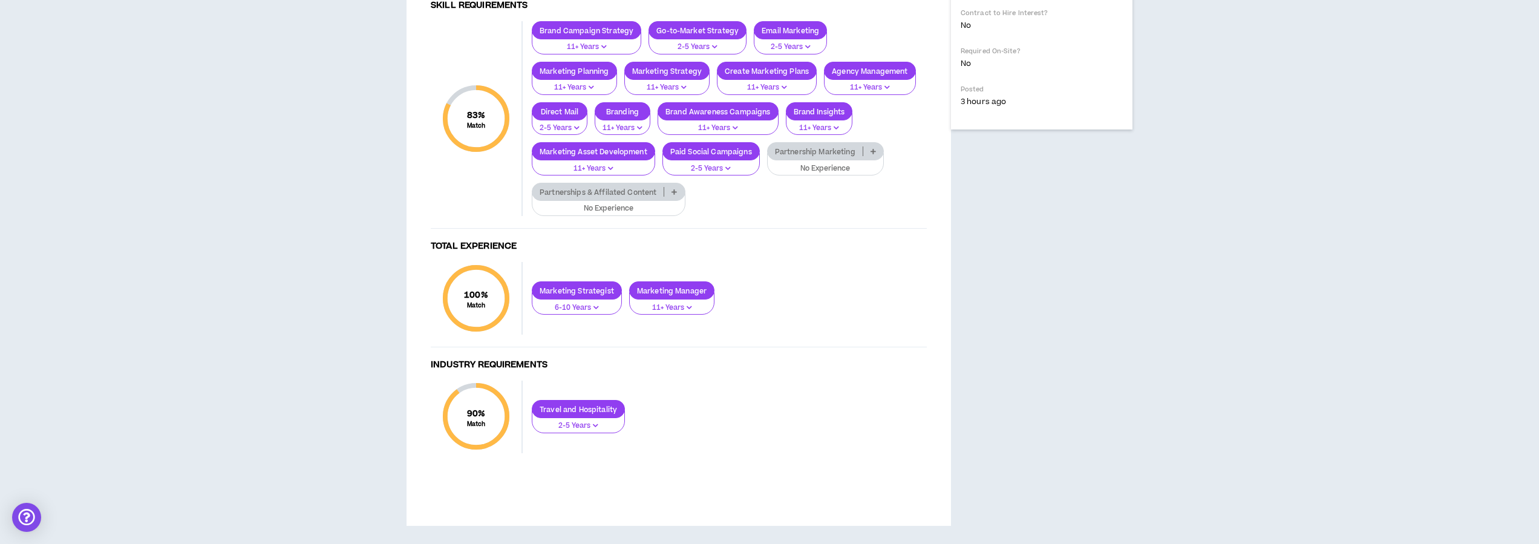
scroll to position [779, 0]
click at [875, 154] on icon at bounding box center [873, 151] width 5 height 6
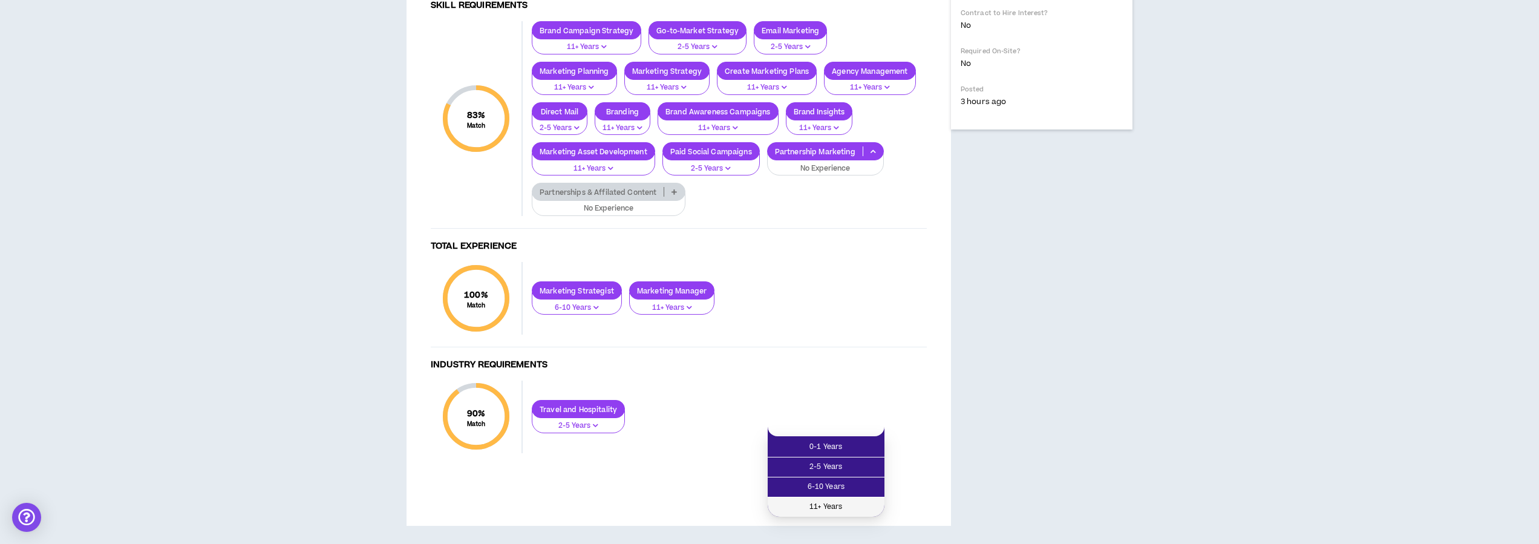
click at [840, 500] on span "11+ Years" at bounding box center [826, 506] width 102 height 13
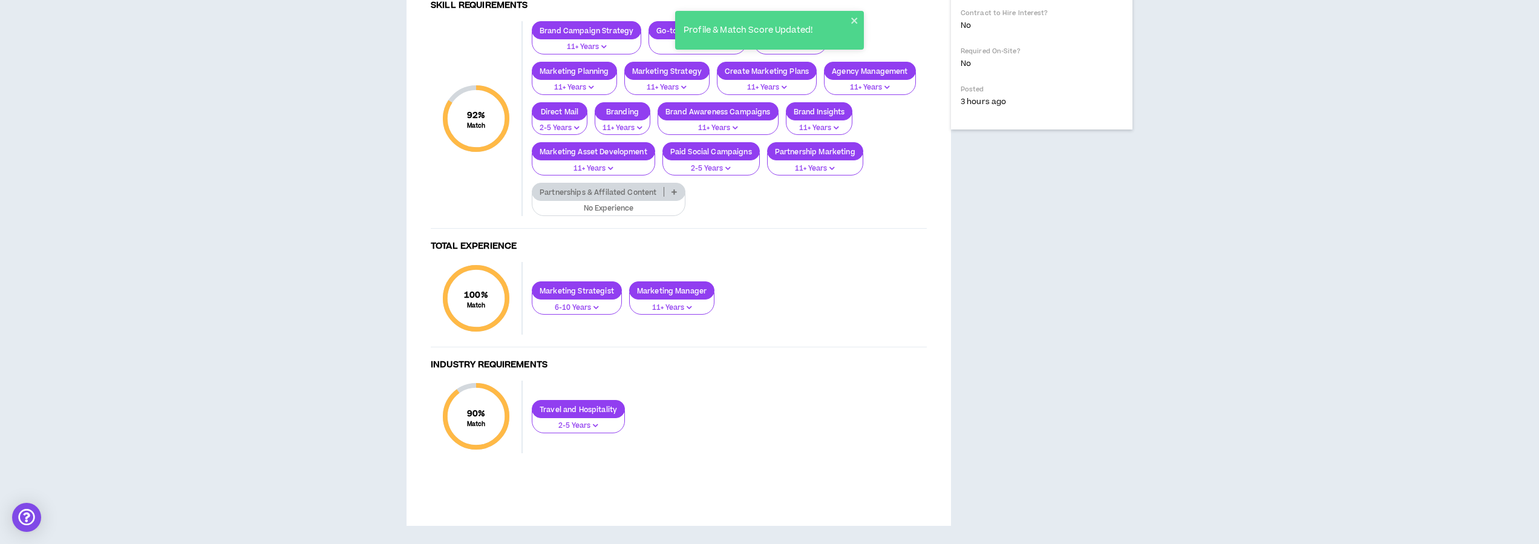
click at [675, 195] on icon at bounding box center [674, 192] width 5 height 6
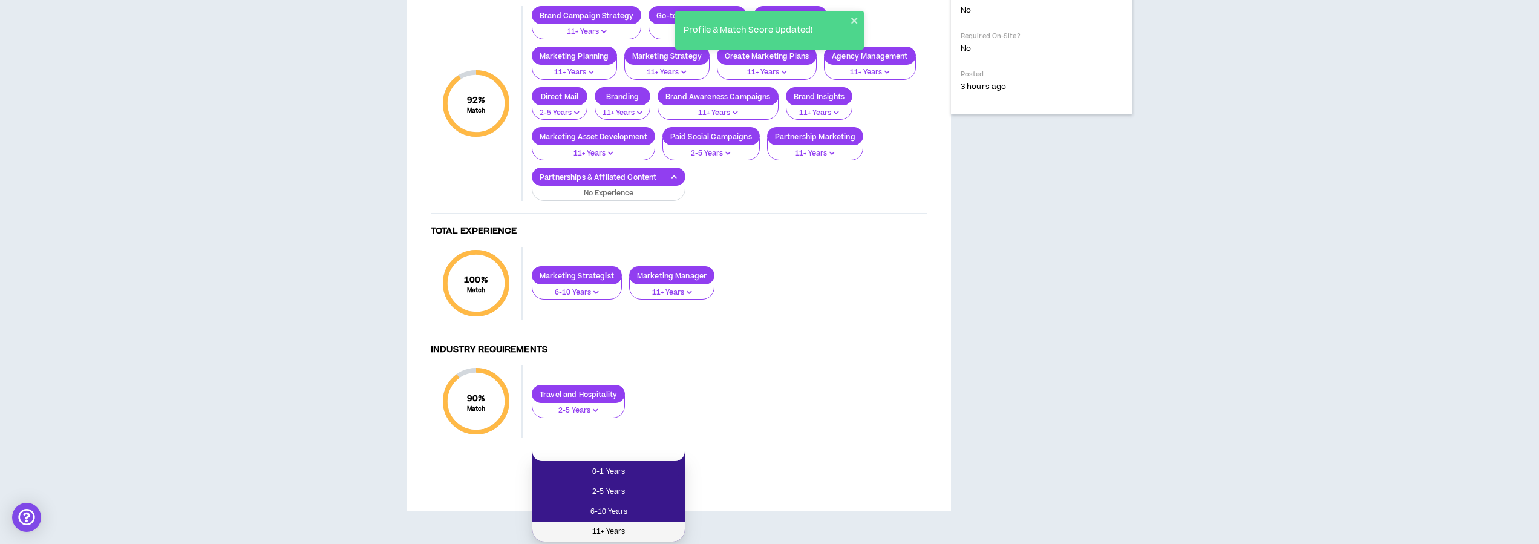
click at [642, 525] on span "11+ Years" at bounding box center [609, 531] width 138 height 13
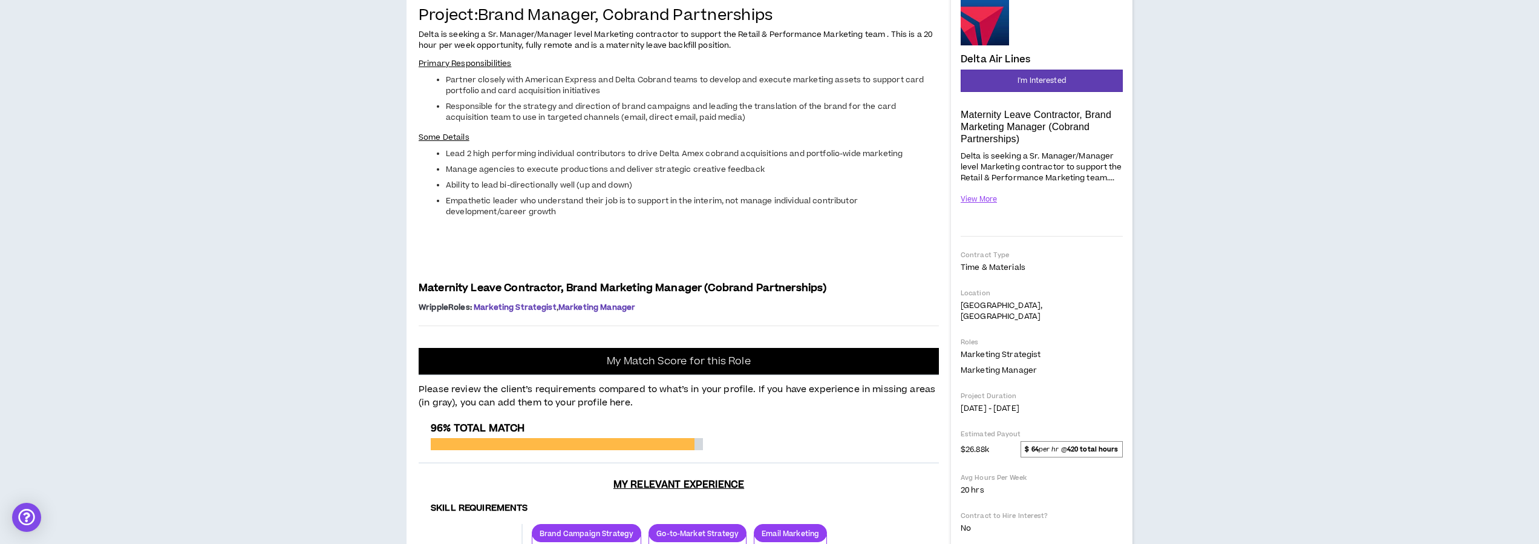
scroll to position [126, 0]
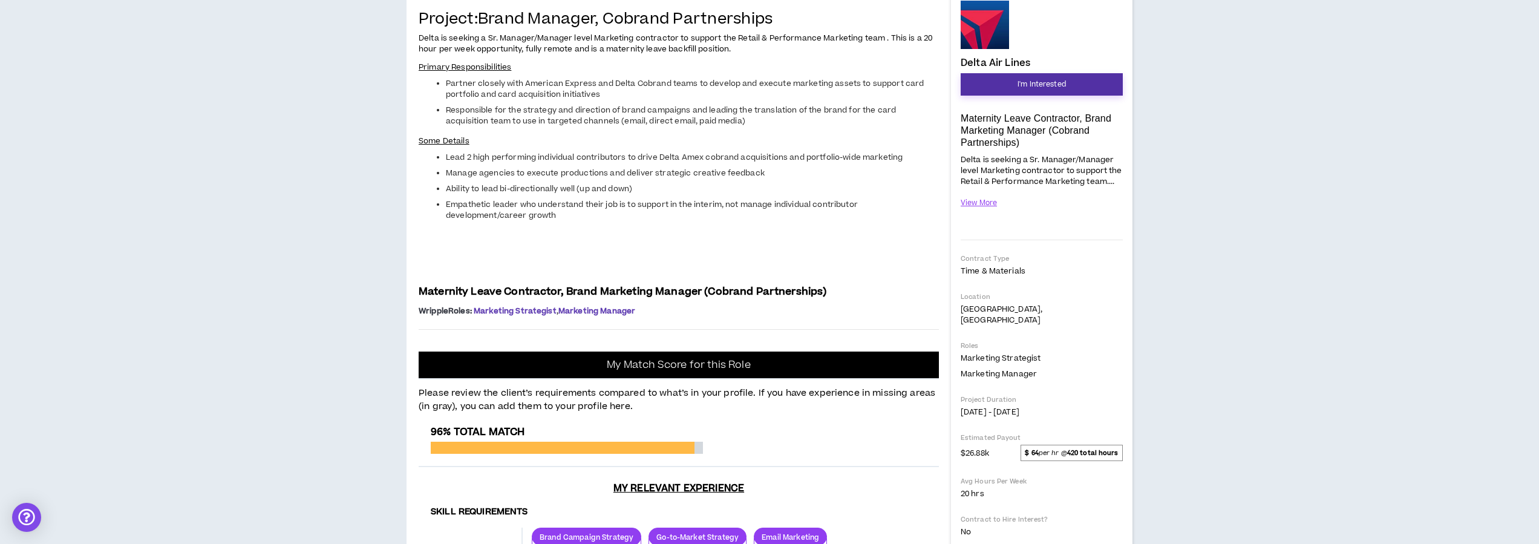
click at [1038, 88] on span "I'm Interested" at bounding box center [1042, 84] width 48 height 11
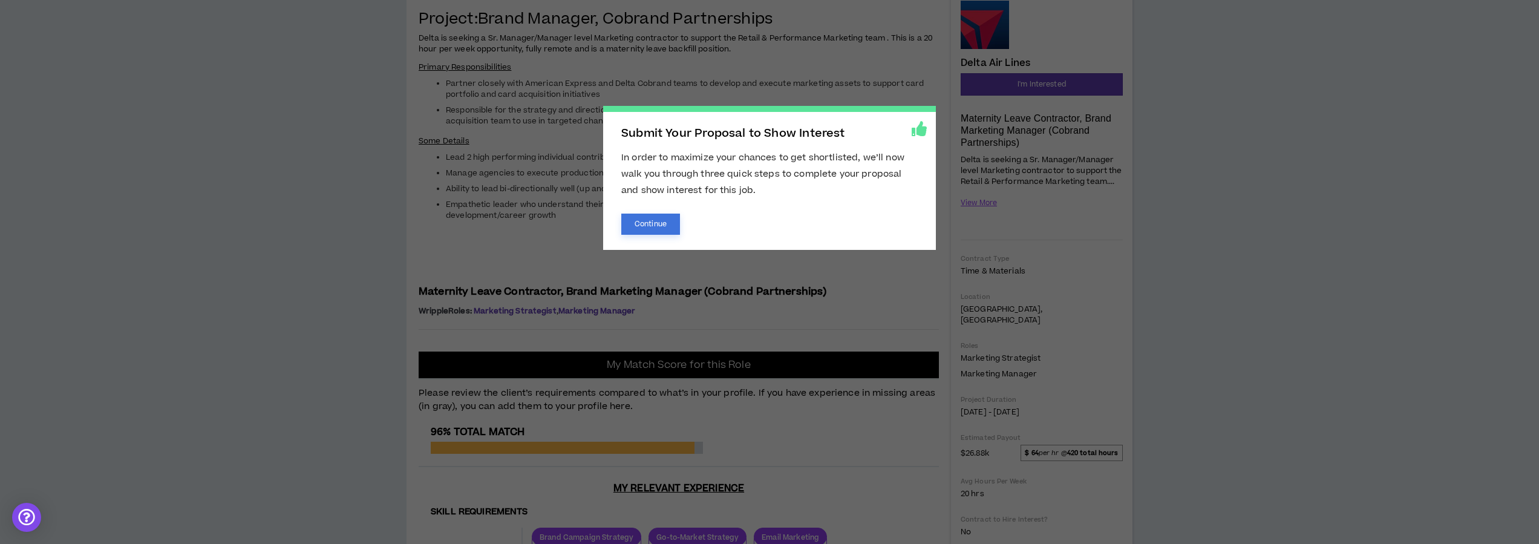
click at [645, 229] on button "Continue" at bounding box center [650, 224] width 59 height 21
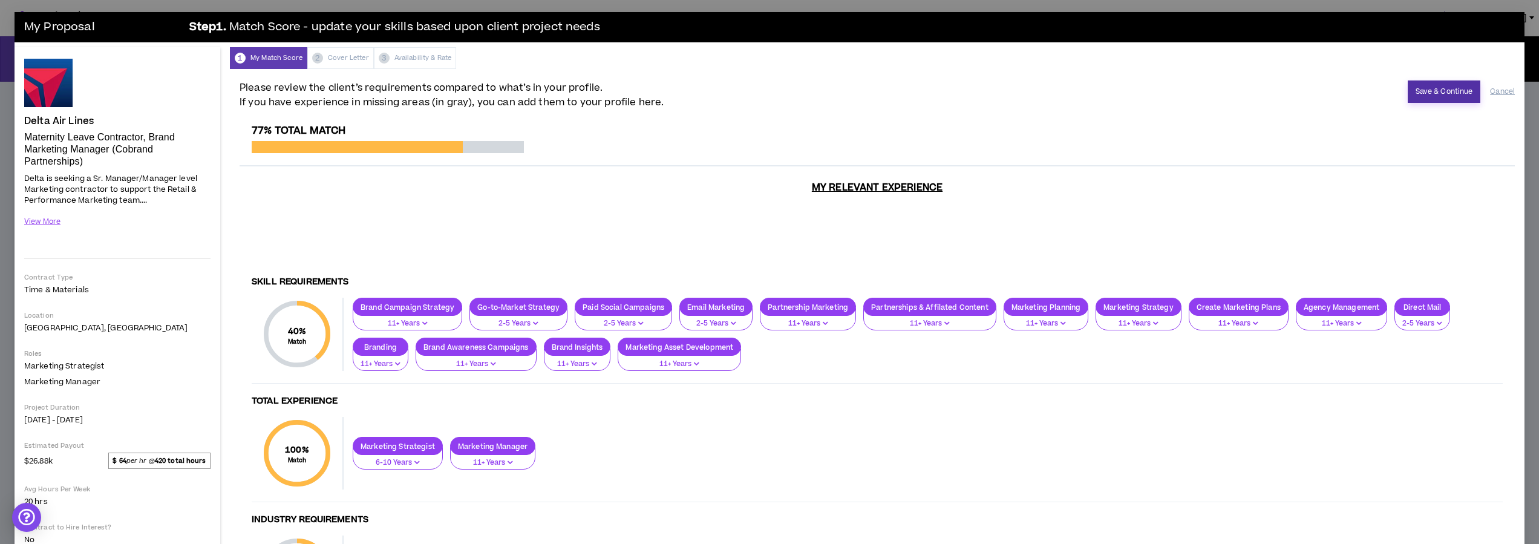
click at [1445, 90] on button "Save & Continue" at bounding box center [1444, 91] width 73 height 22
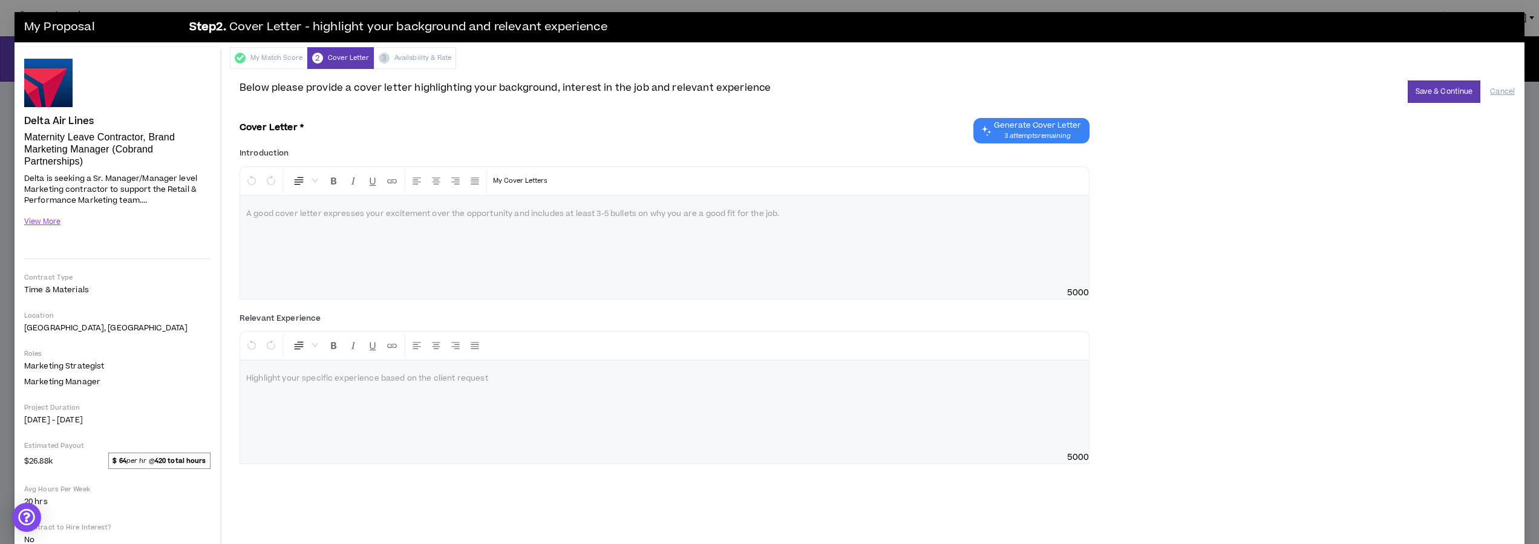
click at [497, 246] on div at bounding box center [664, 241] width 849 height 91
click at [54, 223] on button "View More" at bounding box center [42, 221] width 37 height 21
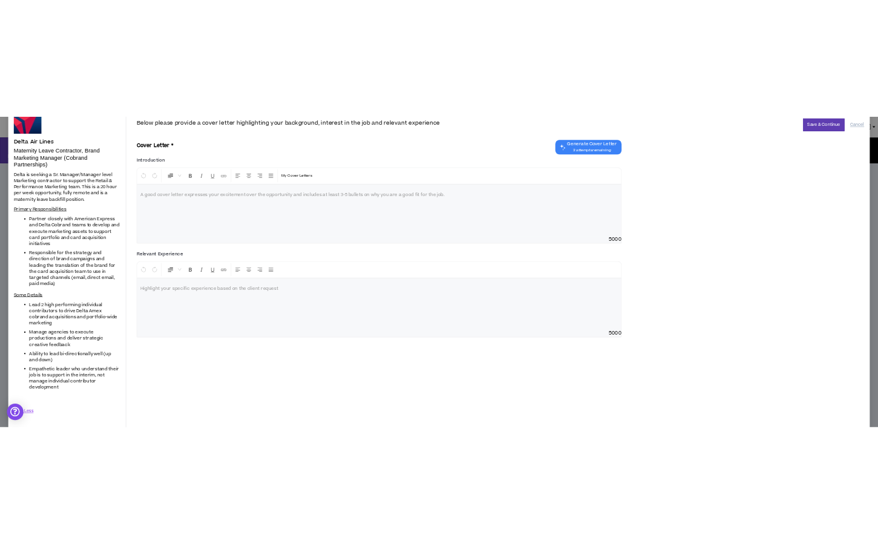
scroll to position [78, 0]
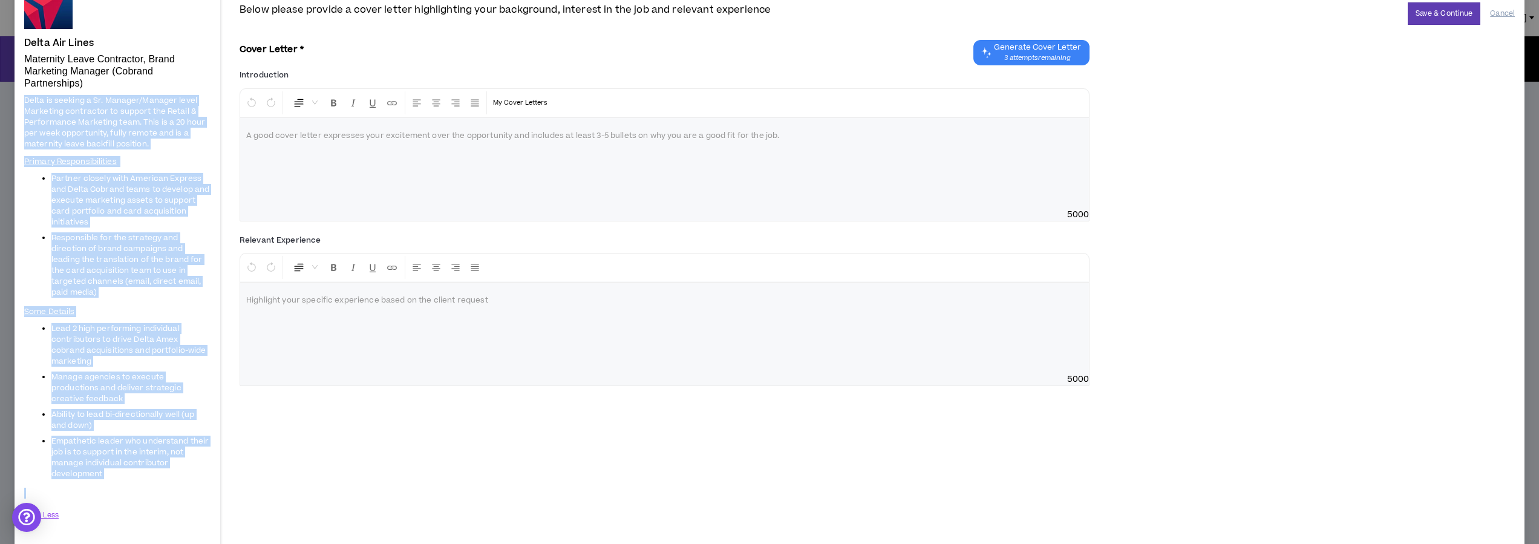
drag, startPoint x: 24, startPoint y: 100, endPoint x: 186, endPoint y: 482, distance: 414.7
click at [186, 482] on span "Delta is seeking a Sr. Manager/Manager level Marketing contractor to support th…" at bounding box center [117, 297] width 186 height 406
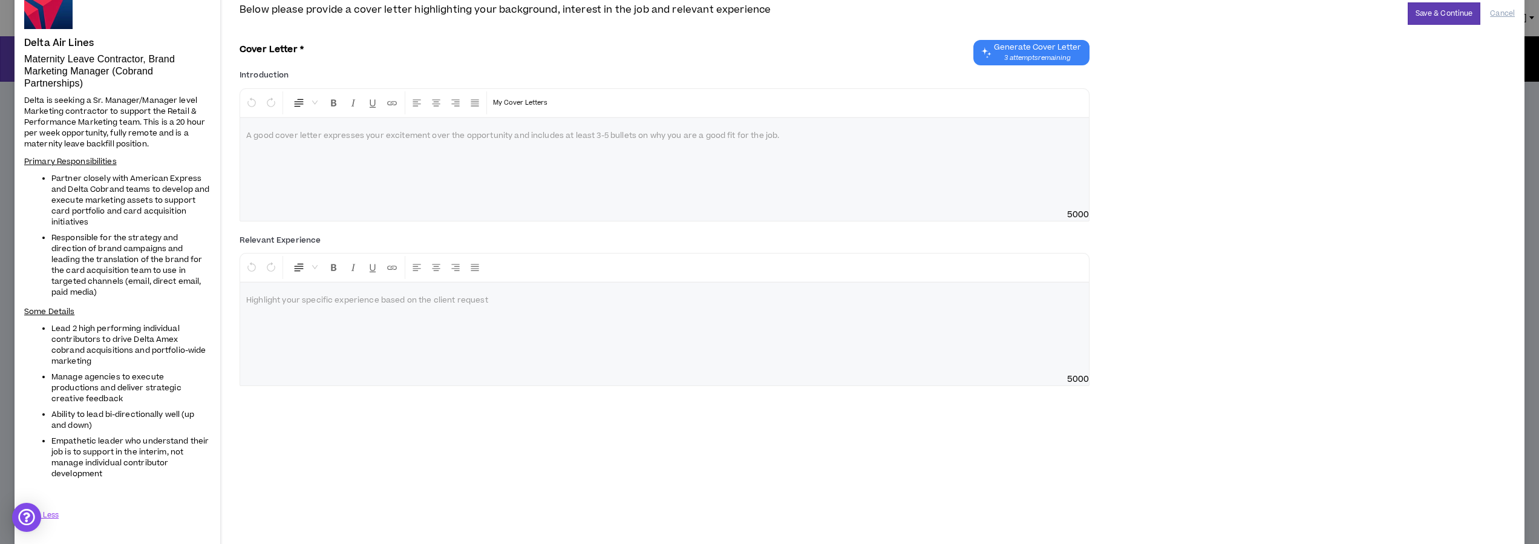
click at [130, 166] on p "Primary Responsibilities" at bounding box center [117, 161] width 186 height 13
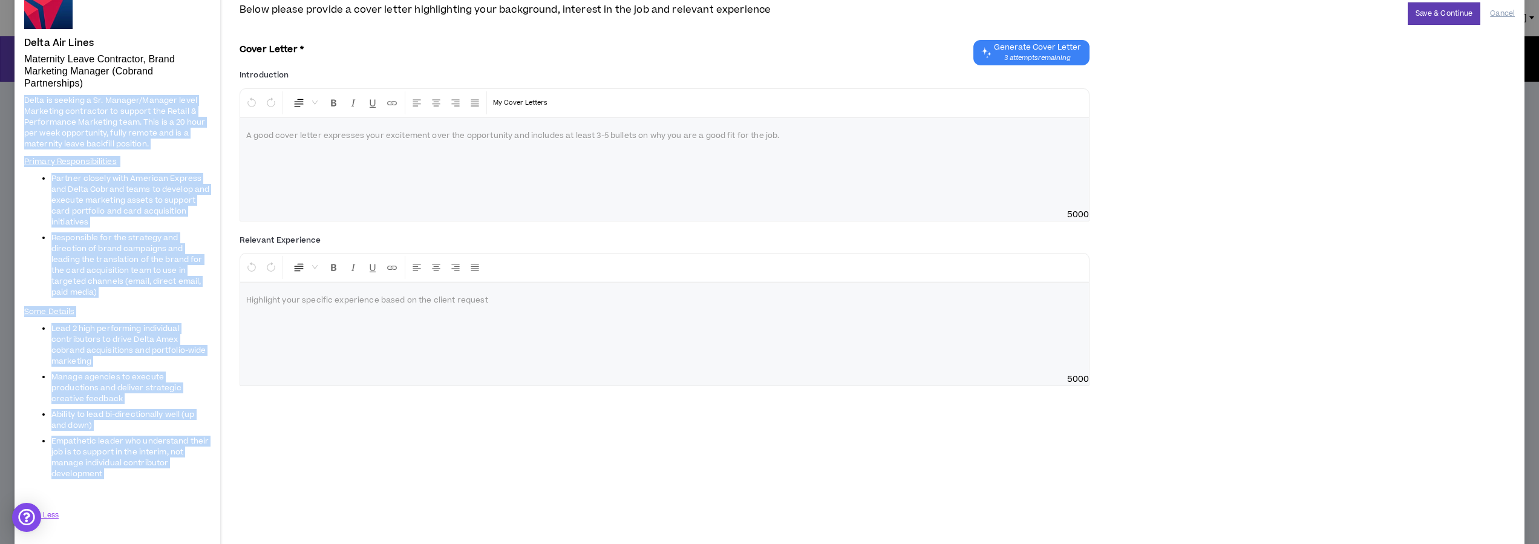
drag, startPoint x: 25, startPoint y: 98, endPoint x: 134, endPoint y: 471, distance: 388.2
click at [134, 471] on span "Delta is seeking a Sr. Manager/Manager level Marketing contractor to support th…" at bounding box center [117, 297] width 186 height 406
copy span "Delta is seeking a Sr. Manager/Manager level Marketing contractor to support th…"
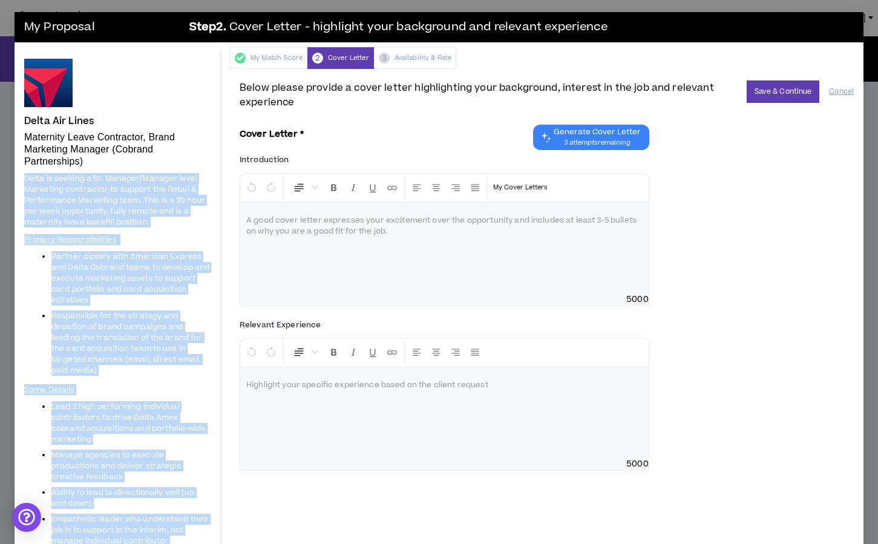
scroll to position [0, 0]
click at [145, 273] on span "Partner closely with American Express and Delta Cobrand teams to develop and ex…" at bounding box center [130, 278] width 158 height 54
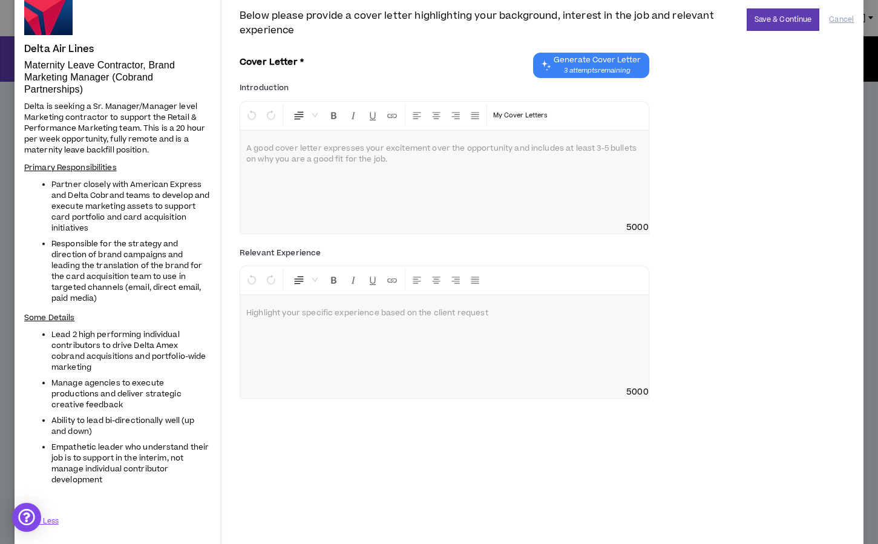
scroll to position [71, 0]
click at [309, 160] on div at bounding box center [444, 176] width 408 height 91
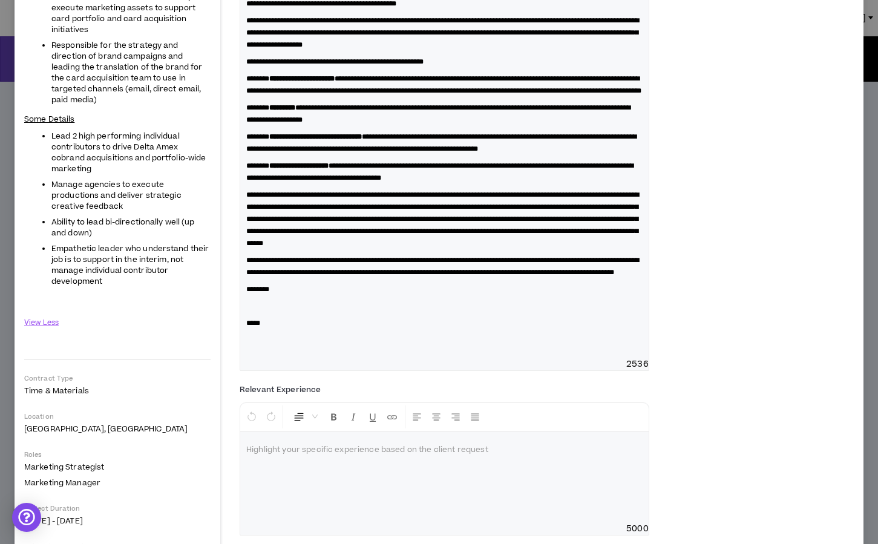
scroll to position [274, 0]
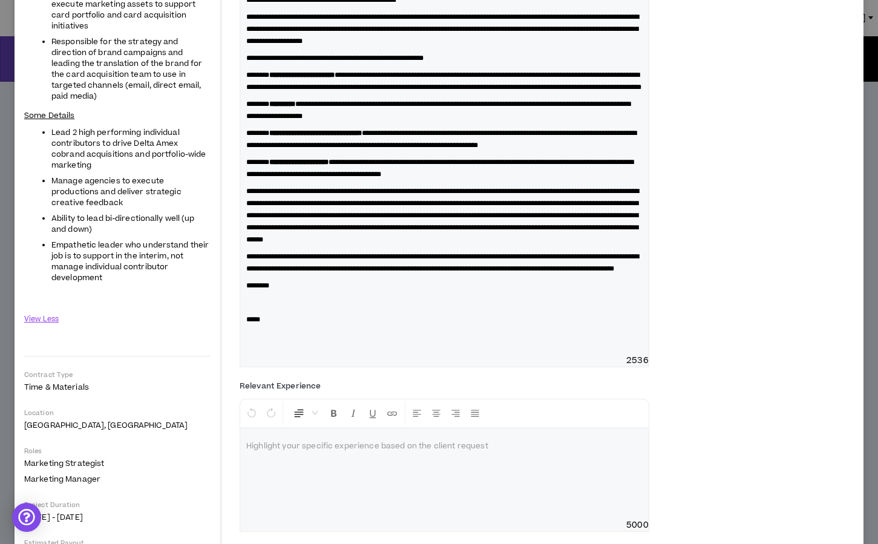
click at [246, 355] on div "**********" at bounding box center [444, 142] width 408 height 426
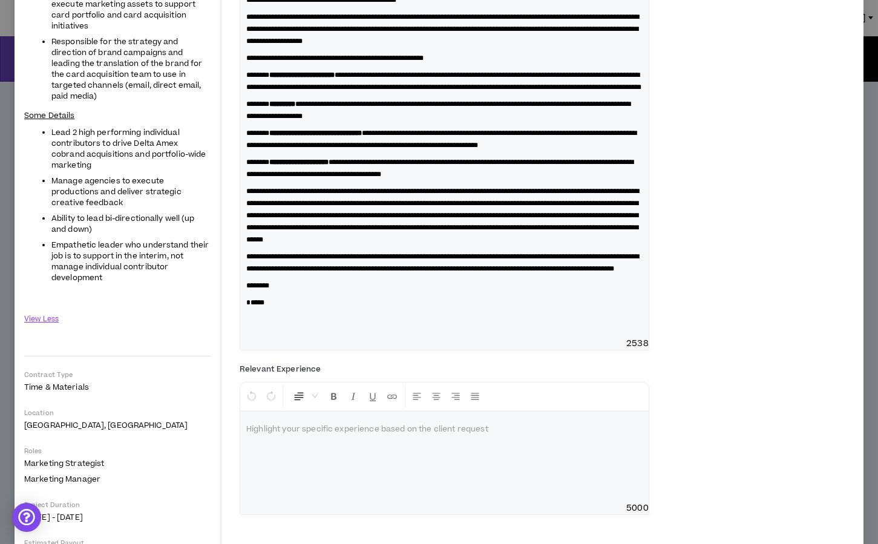
click at [278, 309] on p "*****" at bounding box center [444, 302] width 396 height 12
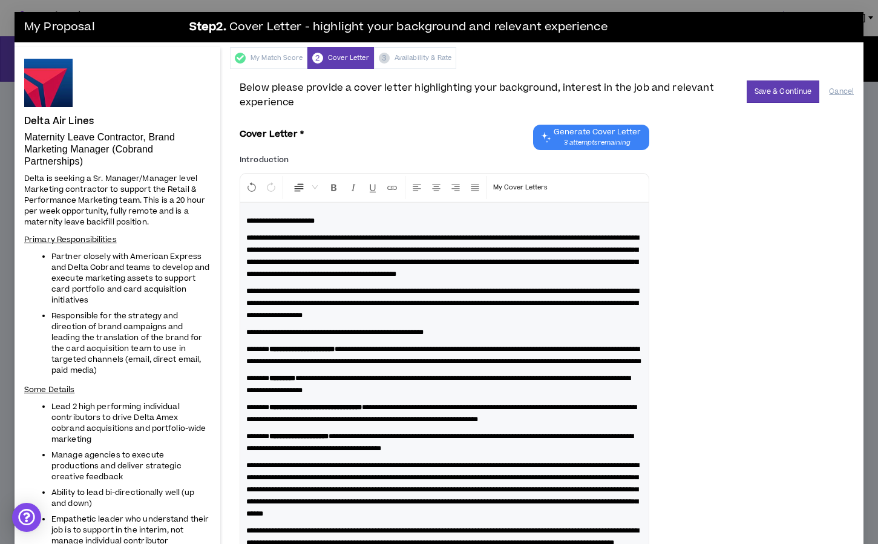
scroll to position [0, 0]
click at [778, 96] on button "Save & Continue" at bounding box center [783, 91] width 73 height 22
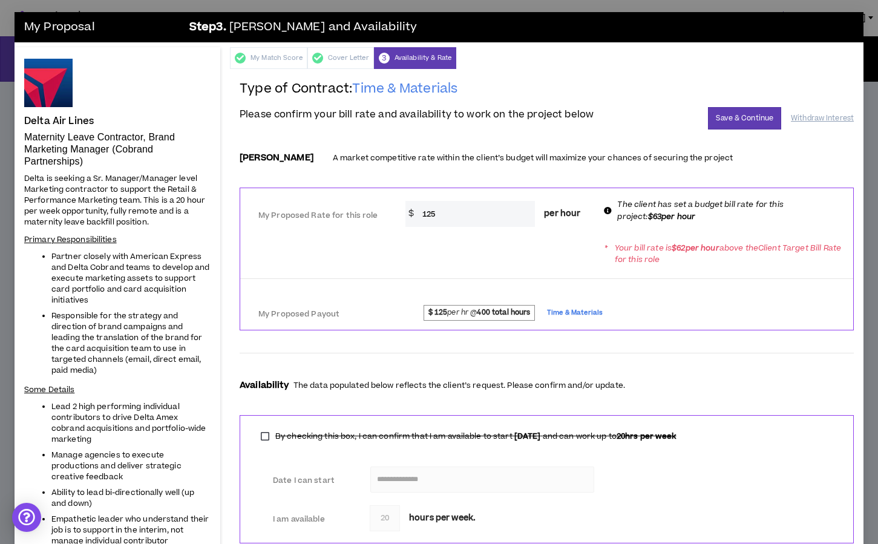
drag, startPoint x: 421, startPoint y: 212, endPoint x: 456, endPoint y: 218, distance: 35.0
click at [456, 218] on input "125" at bounding box center [475, 214] width 119 height 26
type input "63"
click at [462, 243] on div "* Your bill rate is $ 62 per hour above the Client Target Bill Rate for this ro…" at bounding box center [546, 254] width 613 height 34
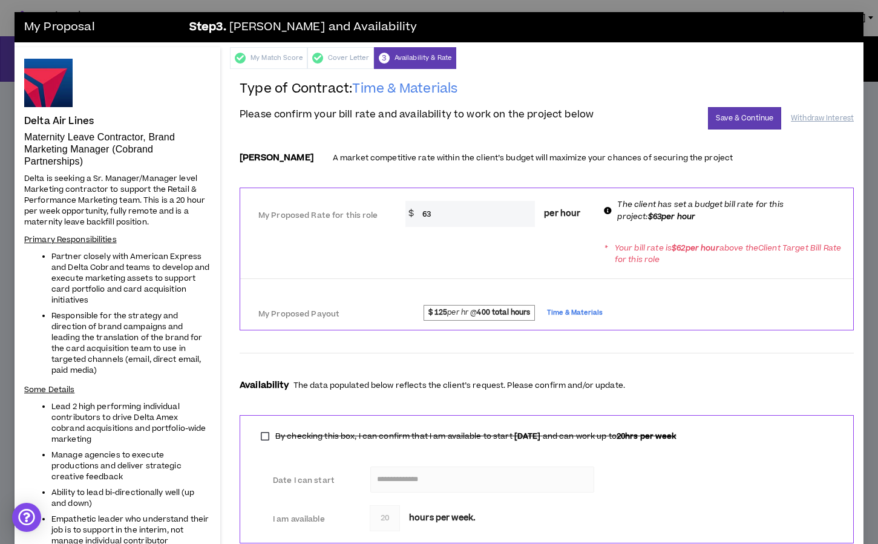
click at [440, 315] on strong "$ 125" at bounding box center [437, 312] width 19 height 10
drag, startPoint x: 449, startPoint y: 312, endPoint x: 436, endPoint y: 312, distance: 12.7
click at [436, 312] on span "$ 125 per hr @ 400 total hours" at bounding box center [478, 313] width 111 height 16
click at [681, 262] on p "Your bill rate is $ 62 per hour above the Client Target Bill Rate for this role" at bounding box center [728, 254] width 227 height 23
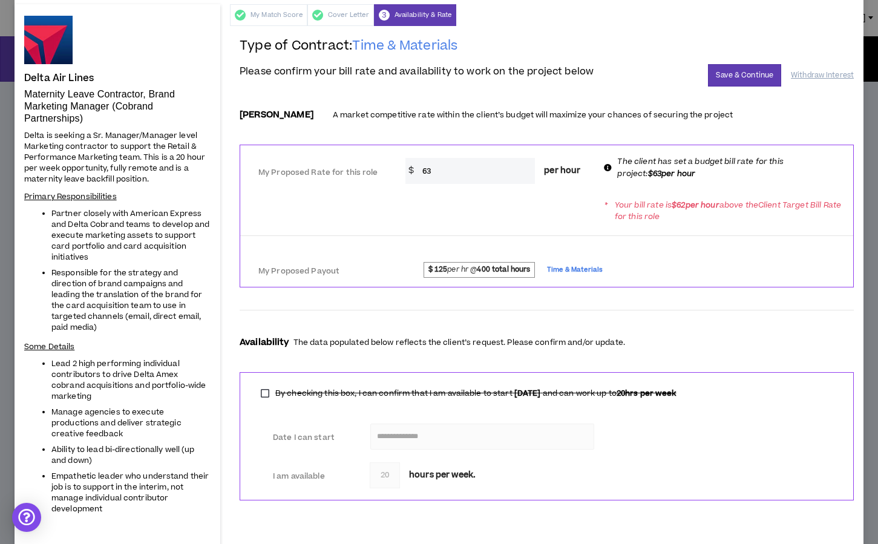
scroll to position [35, 0]
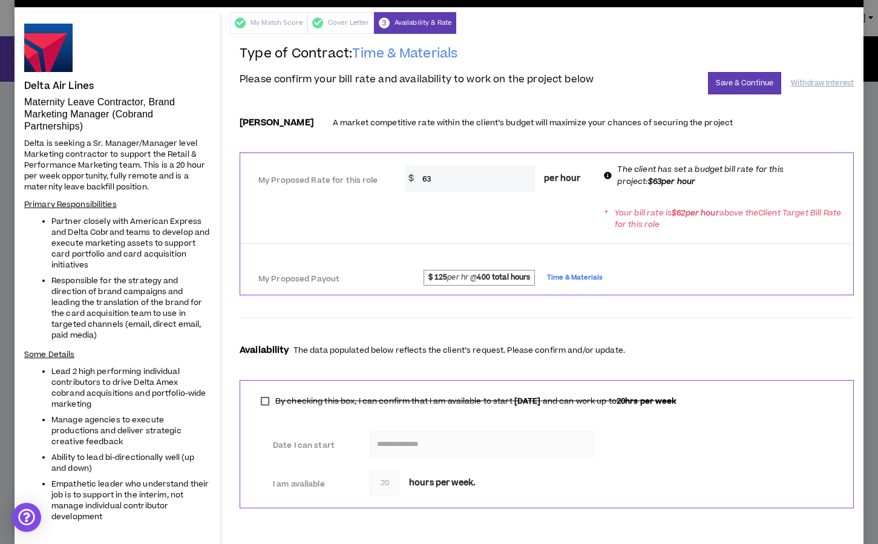
click at [480, 268] on div "$ 125 per hr @ 400 total hours Time & Materials" at bounding box center [623, 278] width 460 height 22
click at [599, 195] on div "My Proposed Rate for this role * $ 63 per hour The client has set a budget bill…" at bounding box center [546, 177] width 613 height 38
click at [471, 176] on input "63" at bounding box center [475, 179] width 119 height 26
click at [762, 77] on button "Save & Continue" at bounding box center [744, 83] width 73 height 22
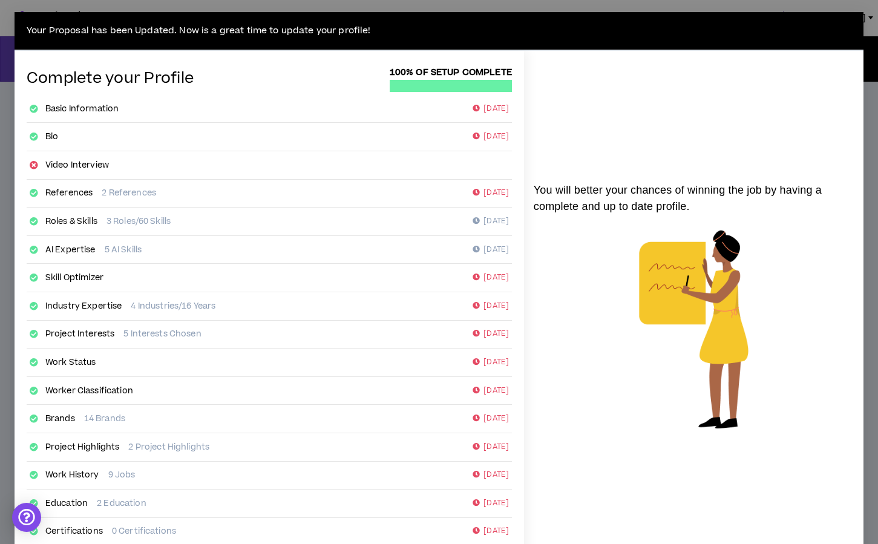
click at [638, 175] on div "You will better your chances of winning the job by having a complete and up to …" at bounding box center [693, 312] width 339 height 523
click at [846, 61] on div "You will better your chances of winning the job by having a complete and up to …" at bounding box center [693, 312] width 339 height 523
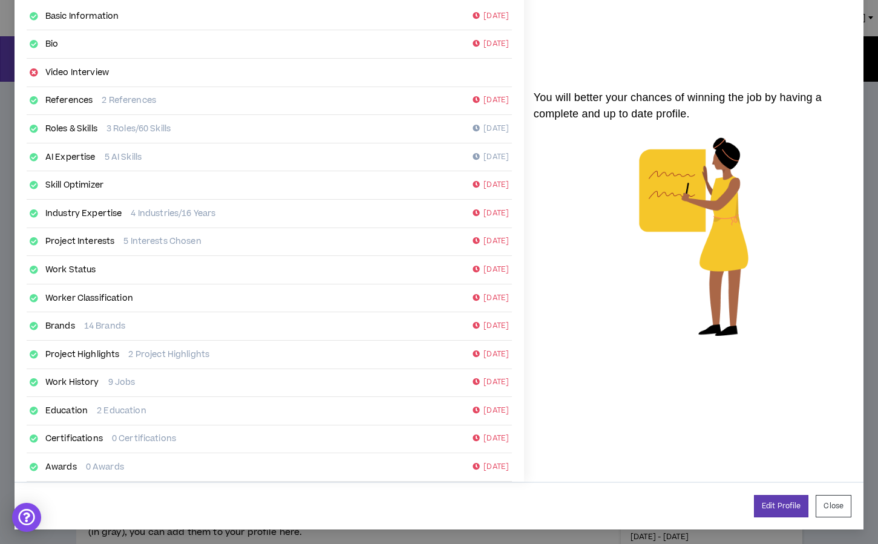
scroll to position [92, 0]
click at [837, 511] on button "Close" at bounding box center [833, 506] width 36 height 22
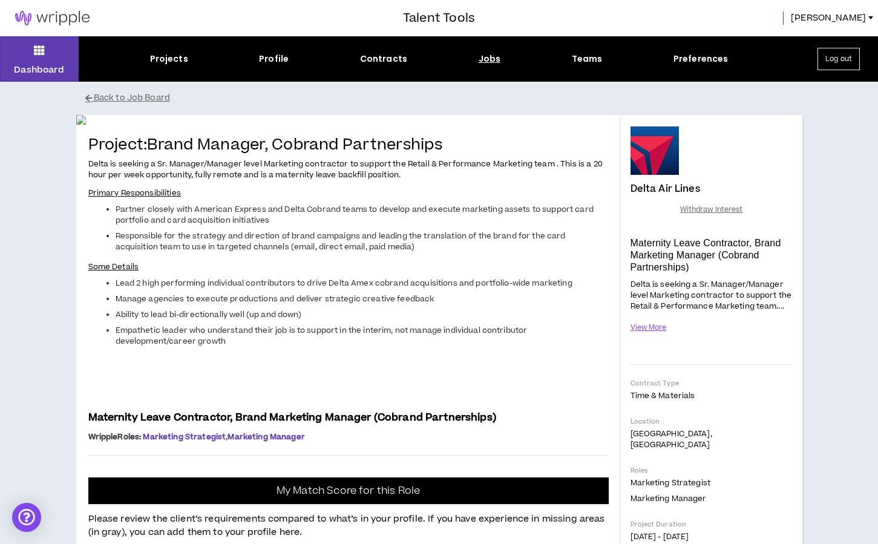
click at [650, 152] on div at bounding box center [654, 150] width 48 height 48
click at [182, 62] on div "Projects" at bounding box center [169, 59] width 38 height 13
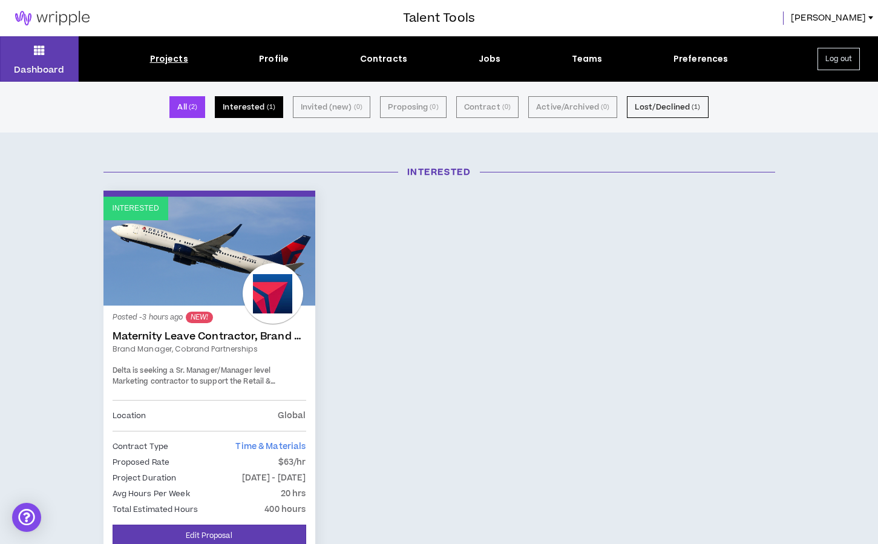
click at [265, 111] on button "Interested ( 1 )" at bounding box center [249, 107] width 68 height 22
click at [263, 107] on button "Interested ( 1 )" at bounding box center [249, 107] width 68 height 22
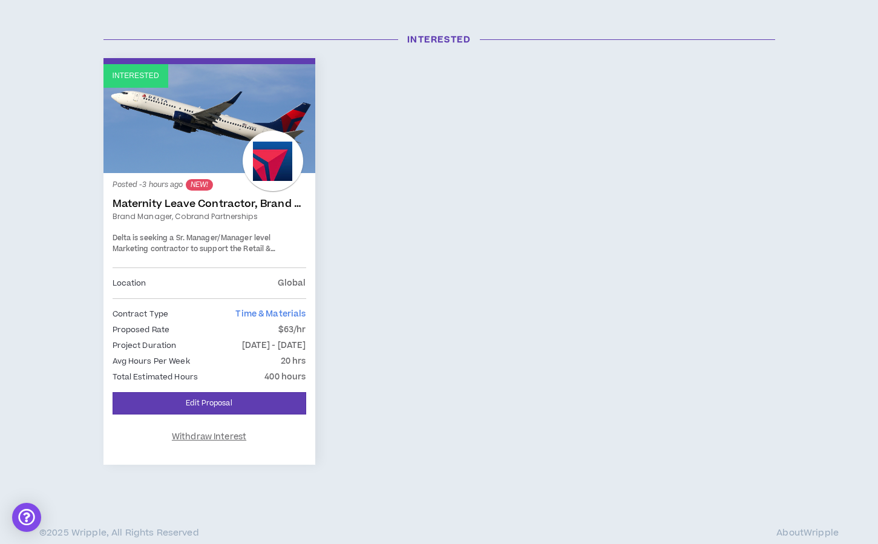
scroll to position [132, 0]
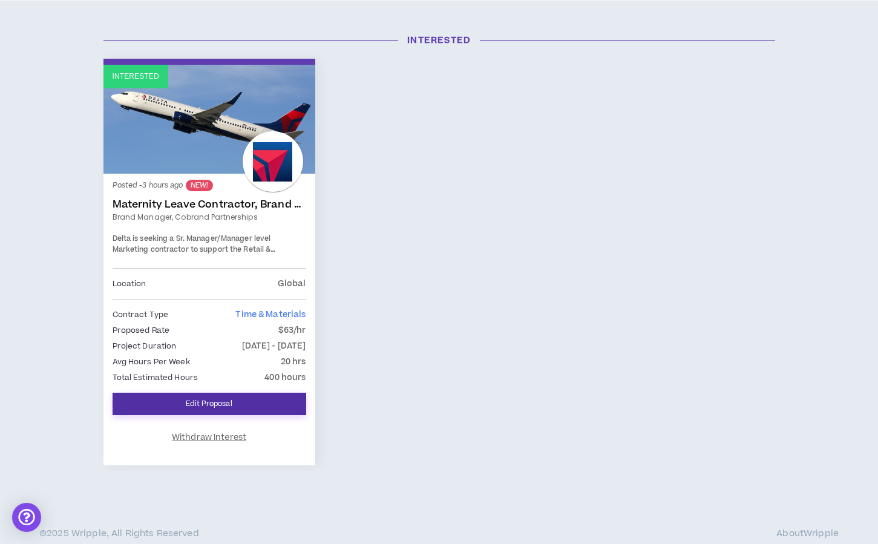
click at [206, 402] on link "Edit Proposal" at bounding box center [210, 404] width 194 height 22
